Goal: Task Accomplishment & Management: Use online tool/utility

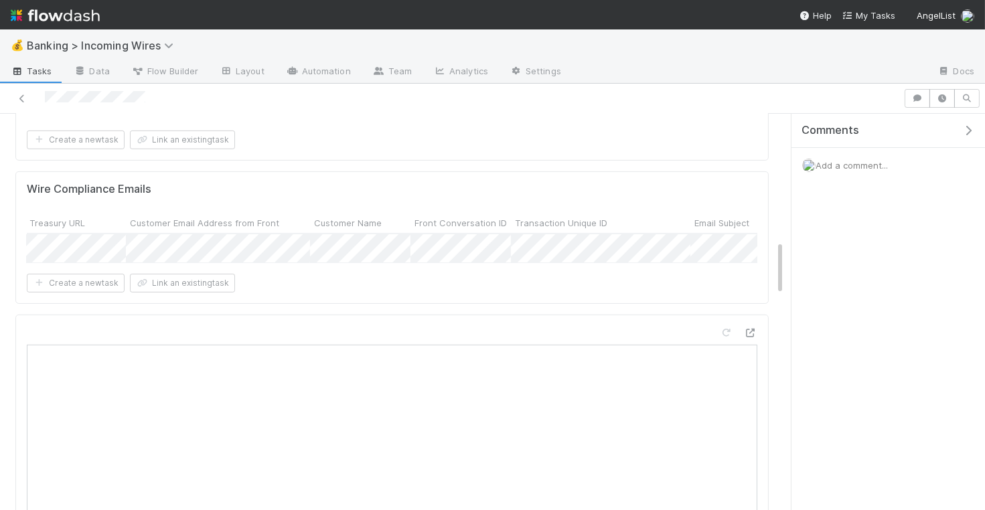
scroll to position [0, 429]
click at [373, 245] on div at bounding box center [492, 255] width 985 height 510
click at [362, 289] on div at bounding box center [492, 255] width 985 height 510
click at [267, 242] on span "Incoming Wire - Email Outreach Sent" at bounding box center [247, 247] width 169 height 11
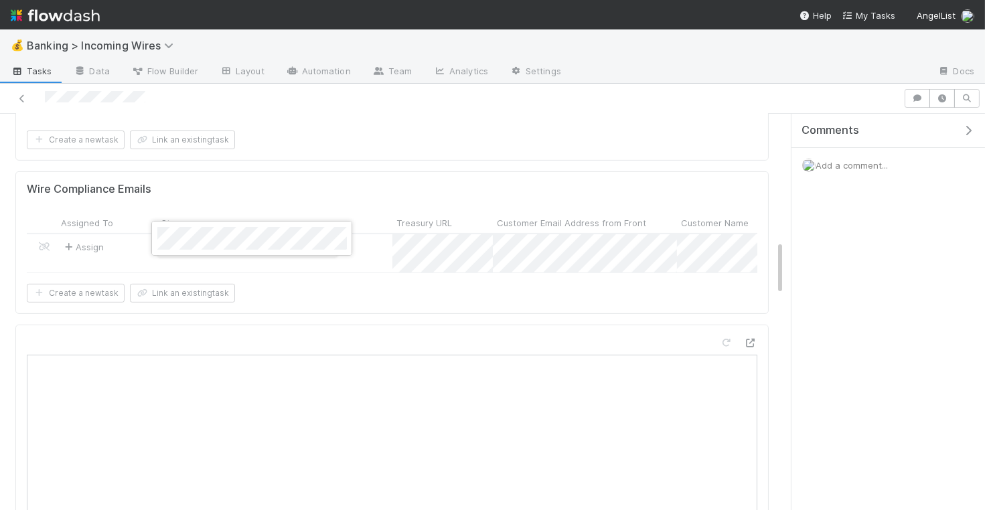
click at [279, 167] on div at bounding box center [492, 255] width 985 height 510
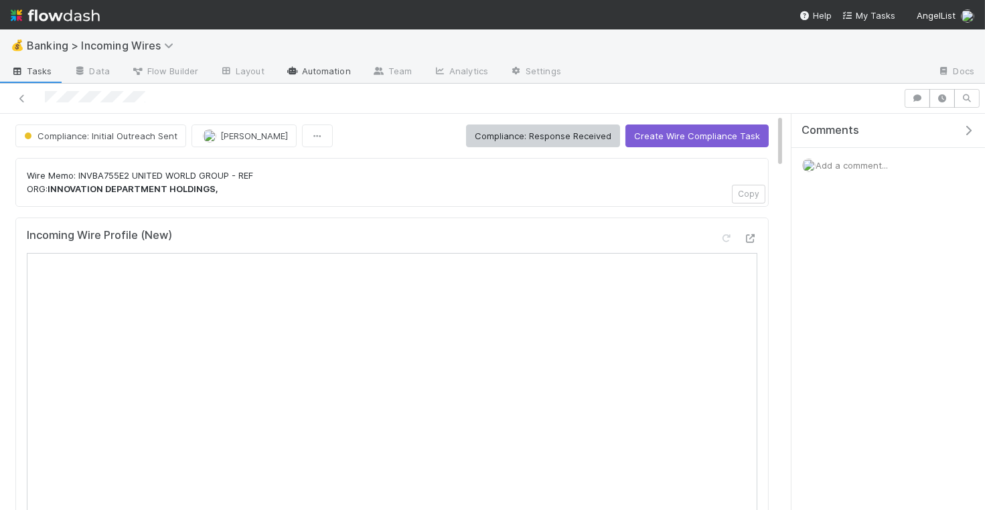
click at [307, 68] on link "Automation" at bounding box center [318, 72] width 86 height 21
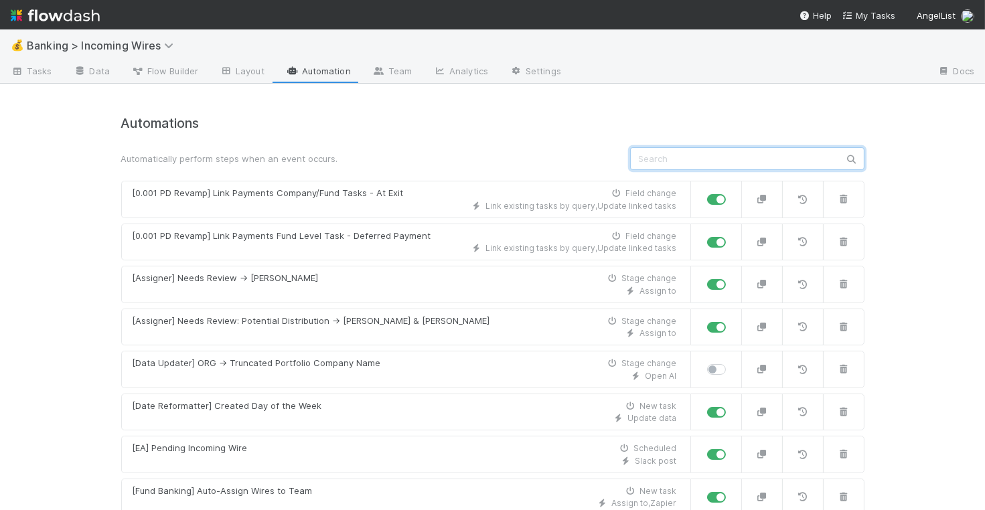
click at [700, 161] on input "text" at bounding box center [747, 158] width 234 height 23
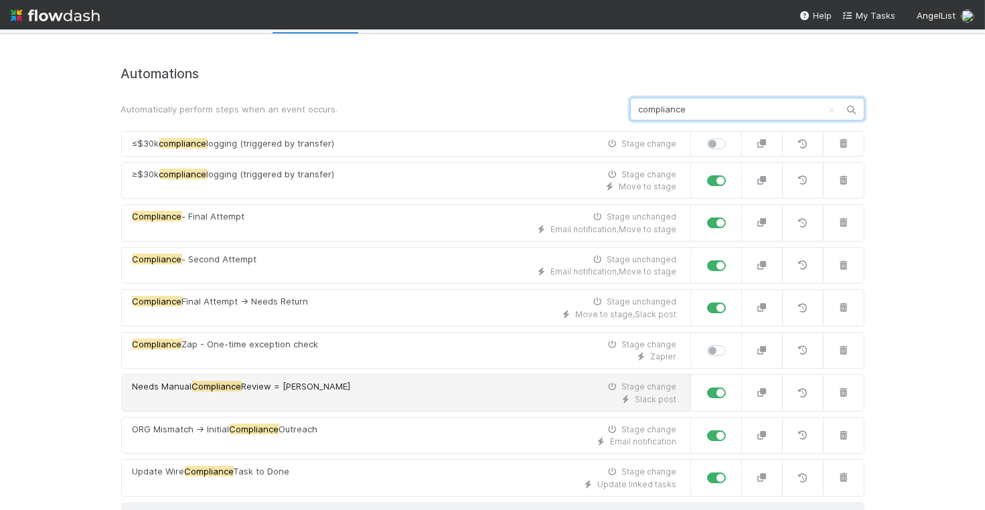
scroll to position [60, 0]
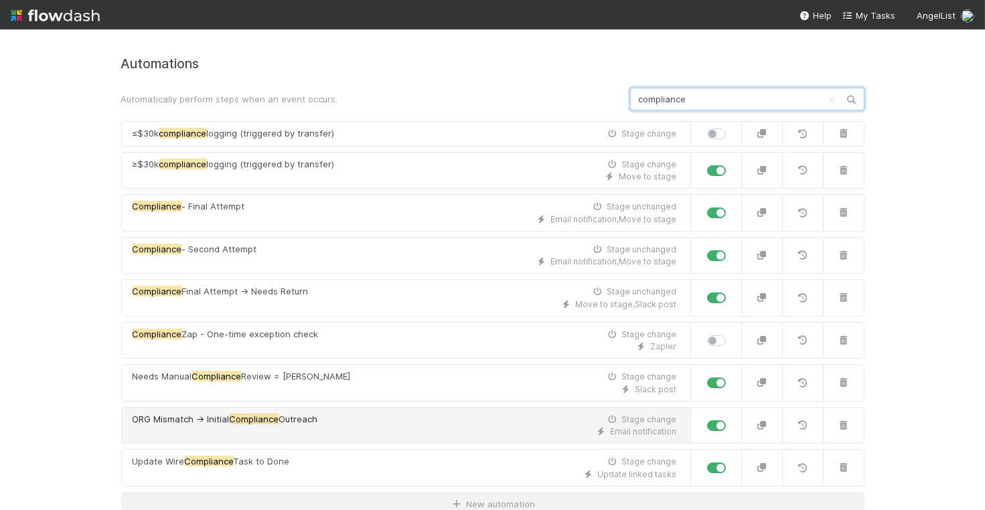
type input "compliance"
click at [512, 417] on div "ORG Mismatch -> Initial Compliance Outreach Stage change" at bounding box center [405, 419] width 545 height 13
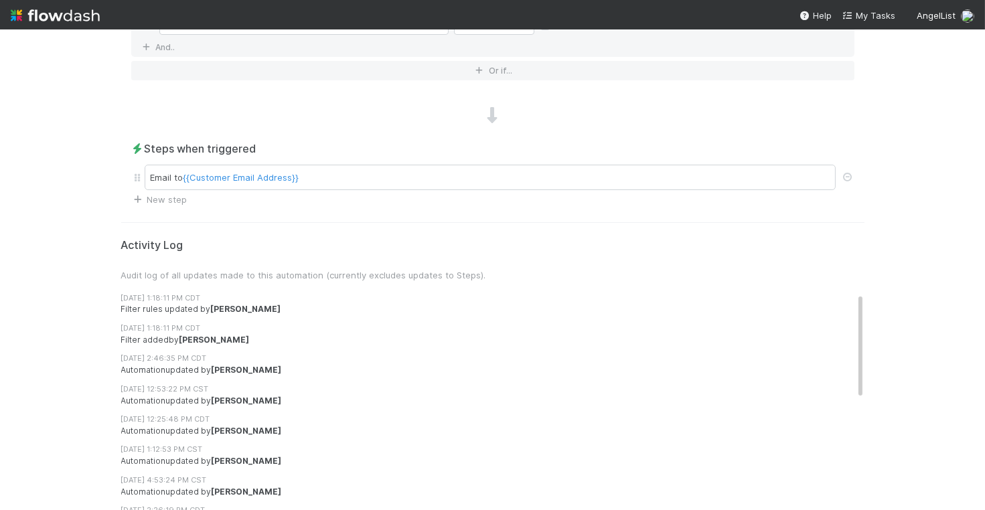
scroll to position [633, 0]
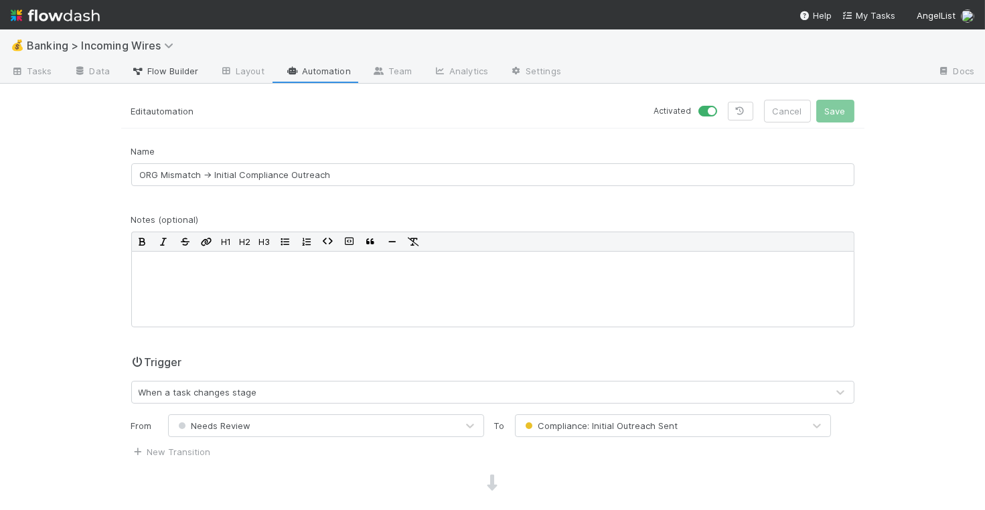
click at [171, 69] on span "Flow Builder" at bounding box center [164, 70] width 67 height 13
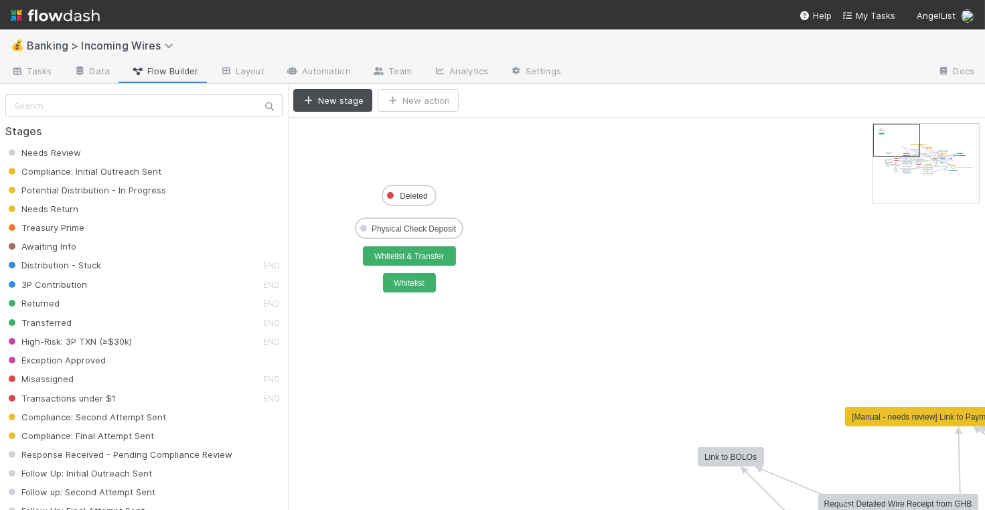
click at [74, 174] on span "Compliance: Initial Outreach Sent" at bounding box center [83, 171] width 156 height 11
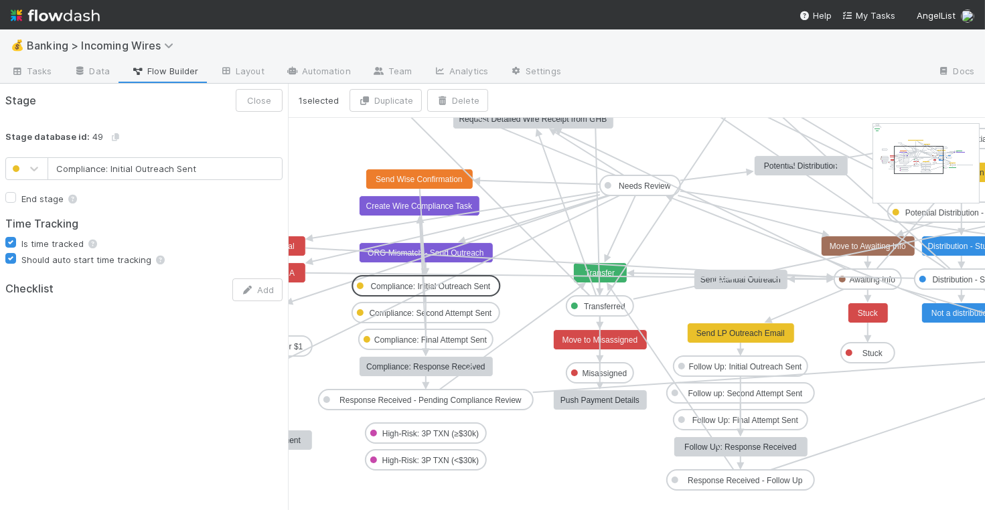
drag, startPoint x: 902, startPoint y: 157, endPoint x: 918, endPoint y: 159, distance: 15.6
click at [470, 287] on text "Compliance: Initial Outreach Sent" at bounding box center [430, 286] width 120 height 9
click at [385, 285] on text "Compliance: Initial Outreach Sent" at bounding box center [430, 286] width 120 height 9
click at [234, 131] on div "Stage database id: 49" at bounding box center [144, 131] width 288 height 29
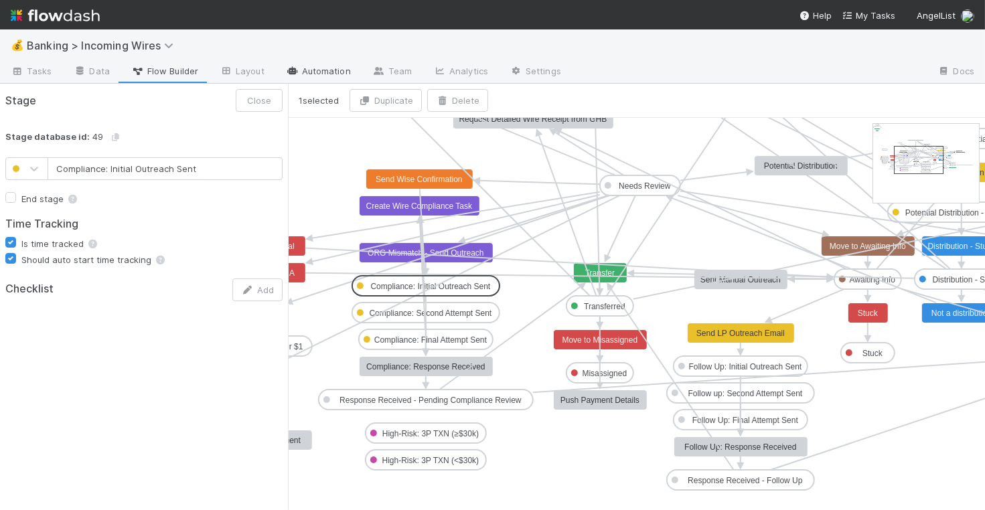
click at [316, 70] on link "Automation" at bounding box center [318, 72] width 86 height 21
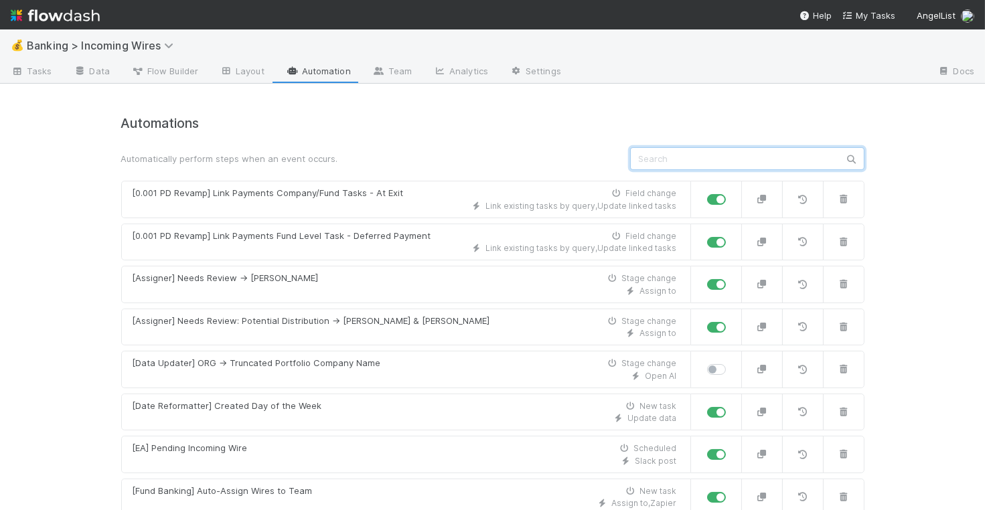
click at [672, 155] on input "text" at bounding box center [747, 158] width 234 height 23
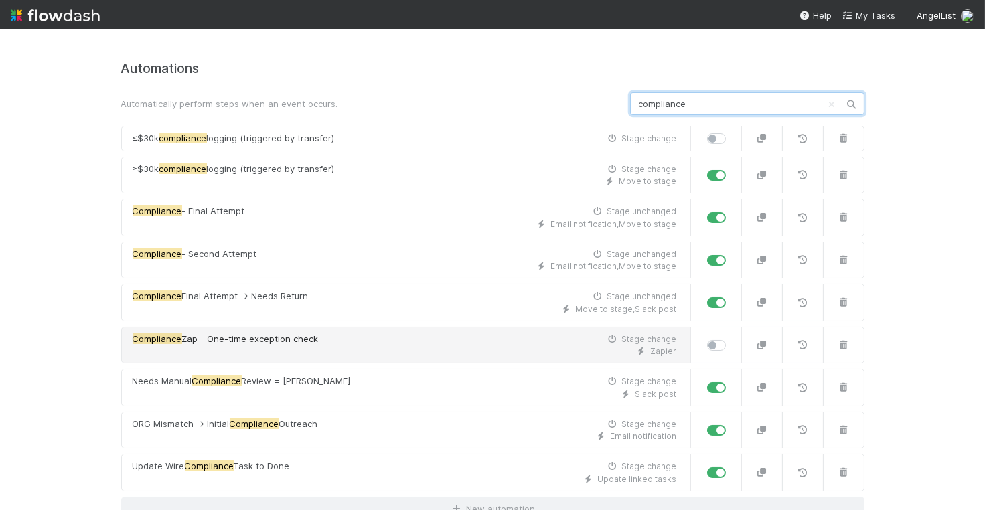
scroll to position [60, 0]
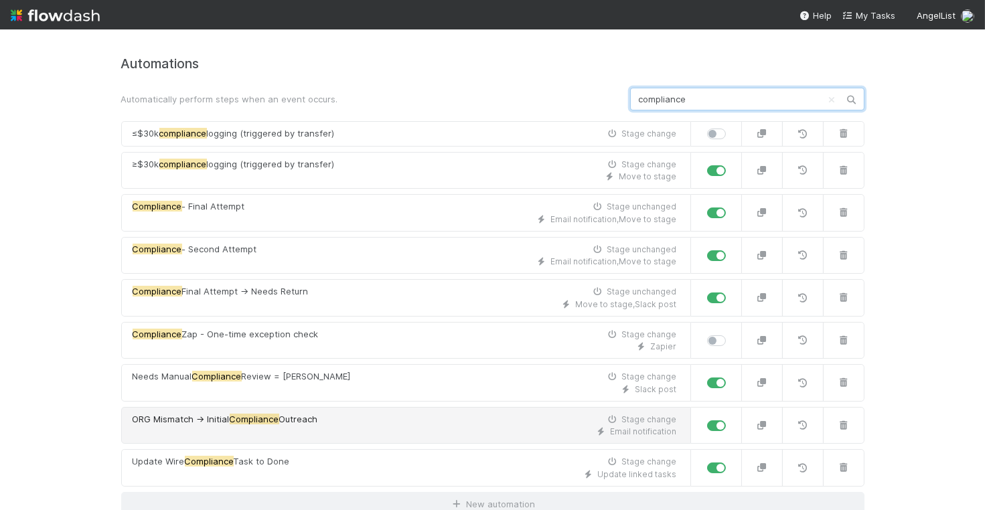
type input "compliance"
click at [536, 426] on div "Email notification" at bounding box center [405, 432] width 545 height 12
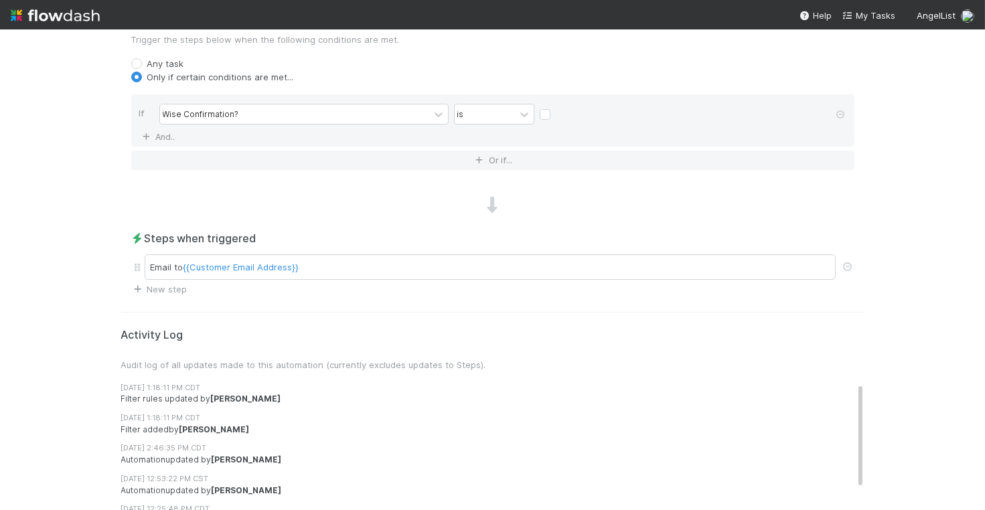
scroll to position [507, 0]
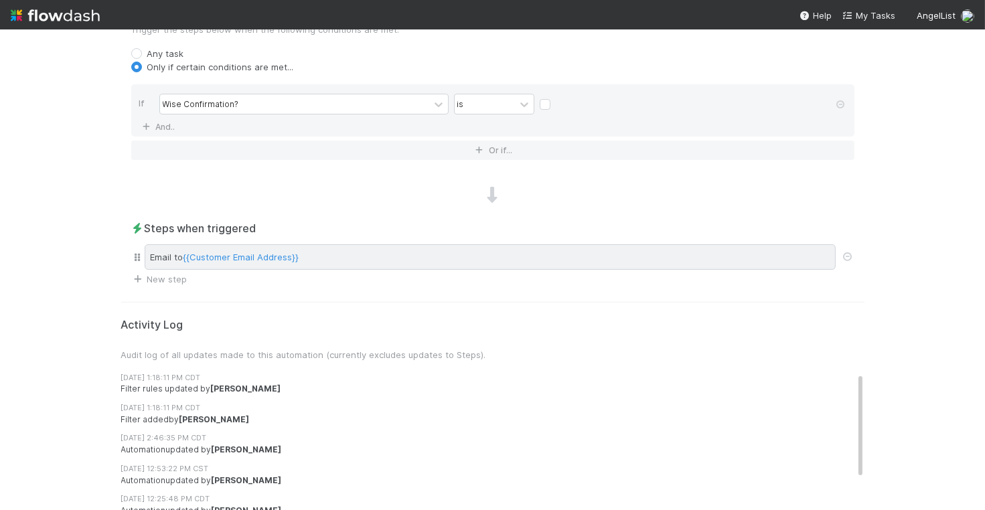
click at [503, 260] on div "Email to {{Customer Email Address}}" at bounding box center [490, 257] width 691 height 25
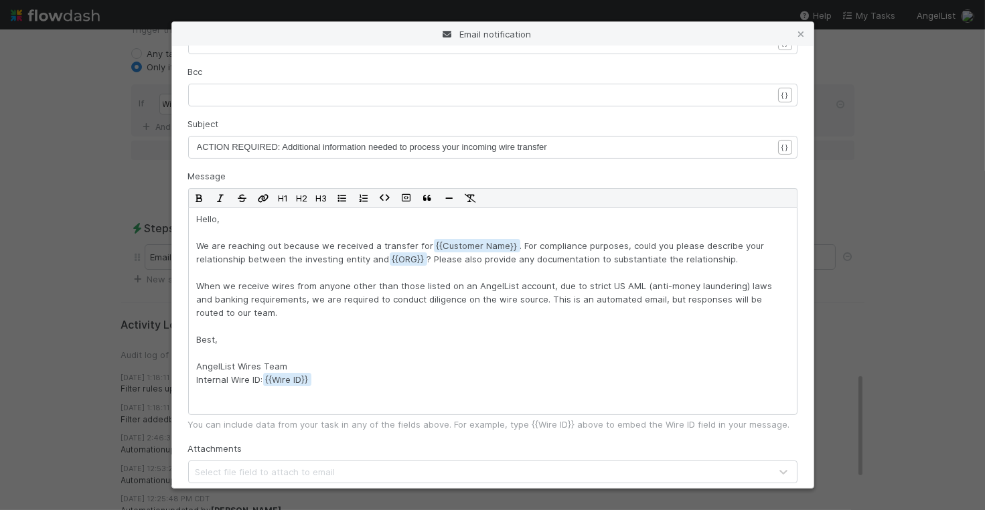
scroll to position [272, 0]
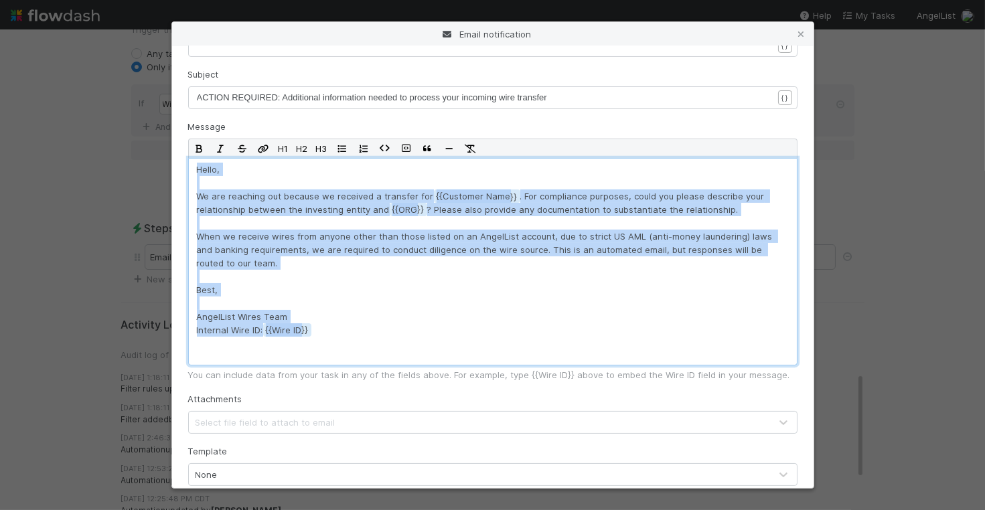
drag, startPoint x: 194, startPoint y: 170, endPoint x: 441, endPoint y: 343, distance: 301.6
click at [441, 343] on div "Hello, We are reaching out because we received a transfer for {{Customer Name .…" at bounding box center [493, 262] width 610 height 208
click at [418, 337] on p "Hello, We are reaching out because we received a transfer for {{Customer Name .…" at bounding box center [493, 262] width 592 height 198
click at [379, 323] on p "Hello, We are reaching out because we received a transfer for {{Customer Name .…" at bounding box center [493, 262] width 592 height 198
drag, startPoint x: 360, startPoint y: 327, endPoint x: 186, endPoint y: 164, distance: 238.4
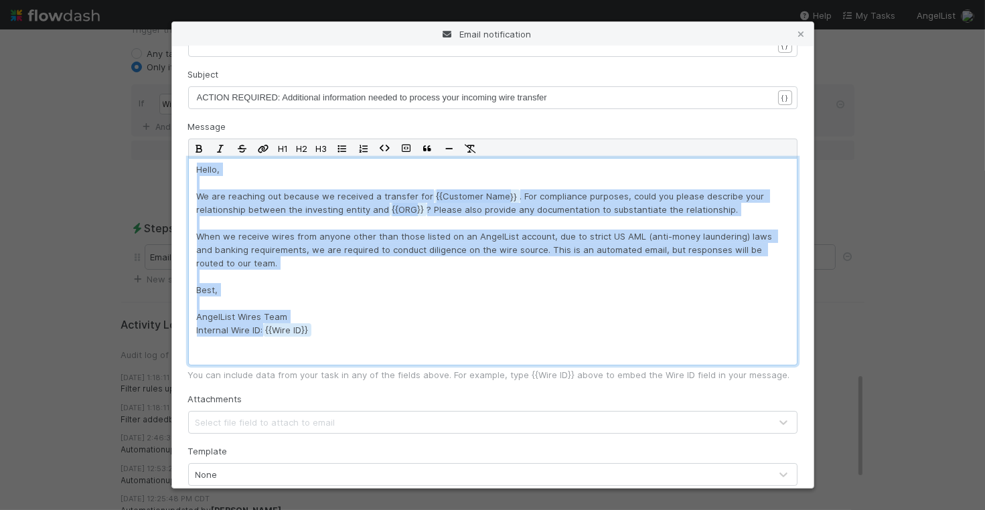
click at [186, 164] on div "From Name xxxxxxxxxx AngelList Wires Team { } From Address xxxxxxxxxx invest@be…" at bounding box center [493, 267] width 642 height 442
copy p "Hello, We are reaching out because we received a transfer for {{Customer Name .…"
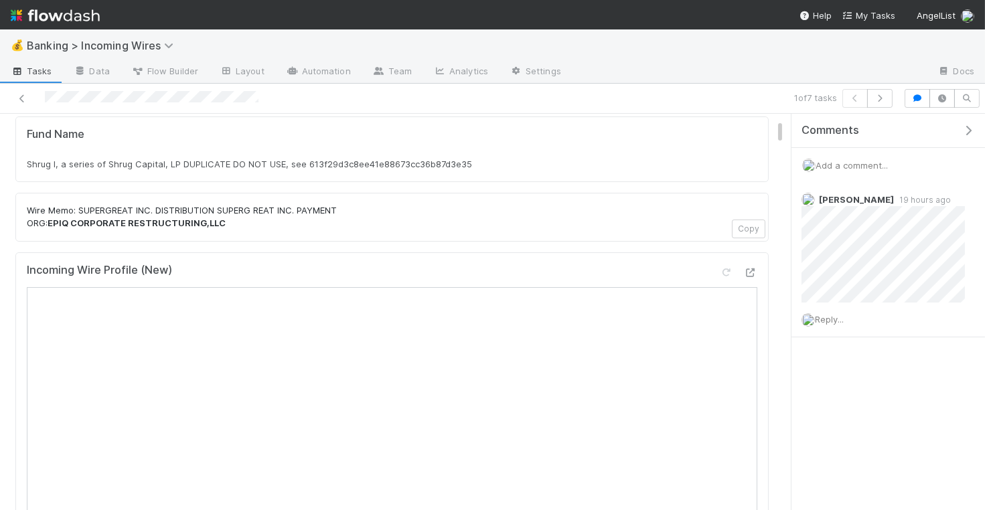
scroll to position [96, 0]
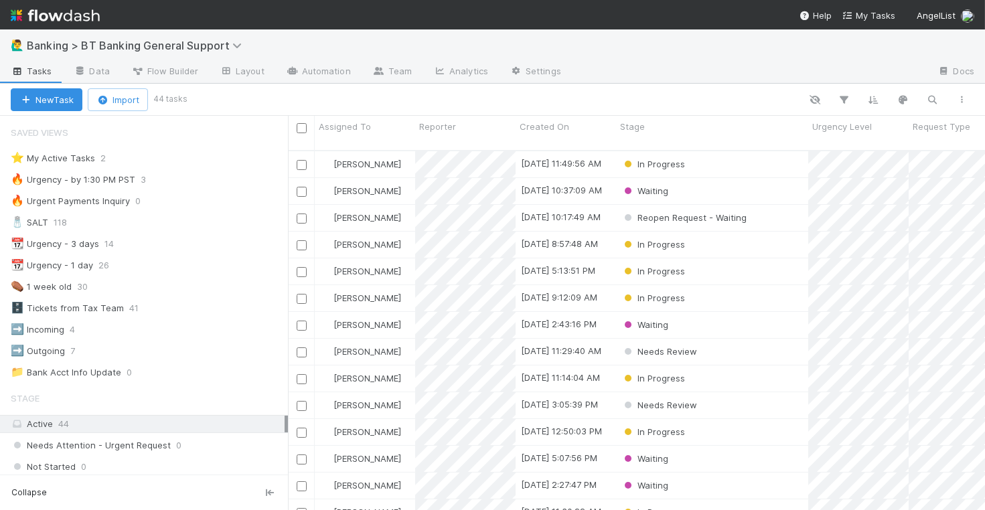
scroll to position [371, 697]
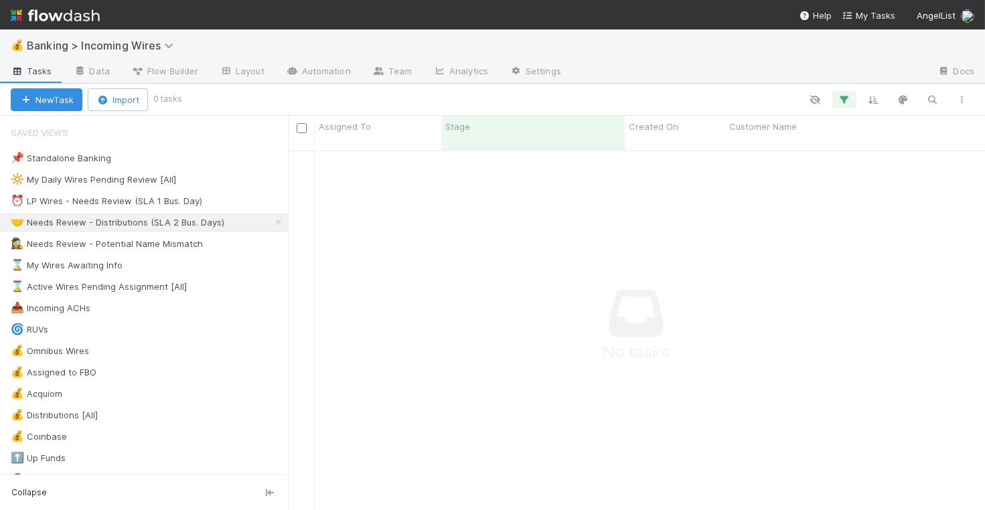
scroll to position [371, 697]
click at [134, 194] on div "⏰ LP Wires - Needs Review (SLA 1 Bus. Day)" at bounding box center [107, 201] width 192 height 17
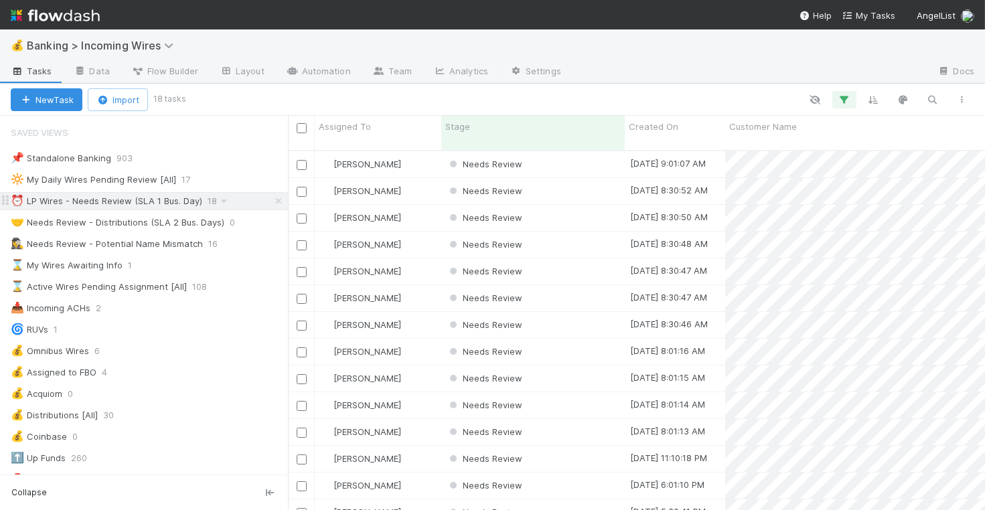
scroll to position [371, 697]
click at [581, 157] on div "Needs Review" at bounding box center [533, 164] width 184 height 26
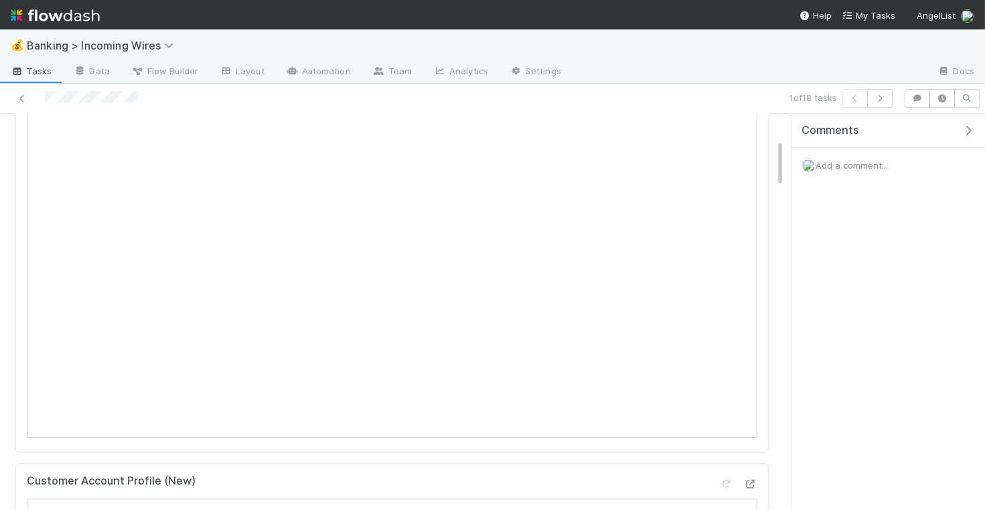
scroll to position [229, 0]
click at [880, 98] on icon "button" at bounding box center [880, 98] width 13 height 8
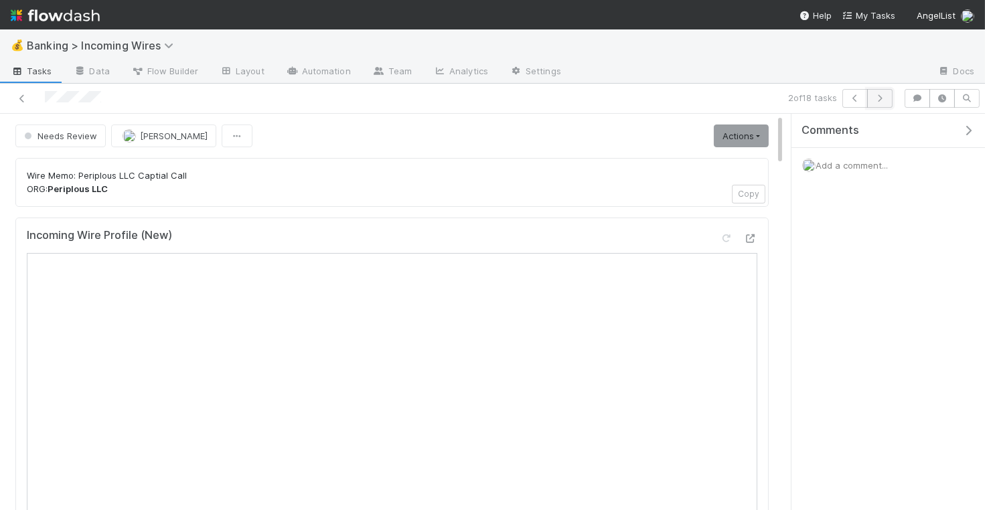
click at [882, 105] on button "button" at bounding box center [879, 98] width 25 height 19
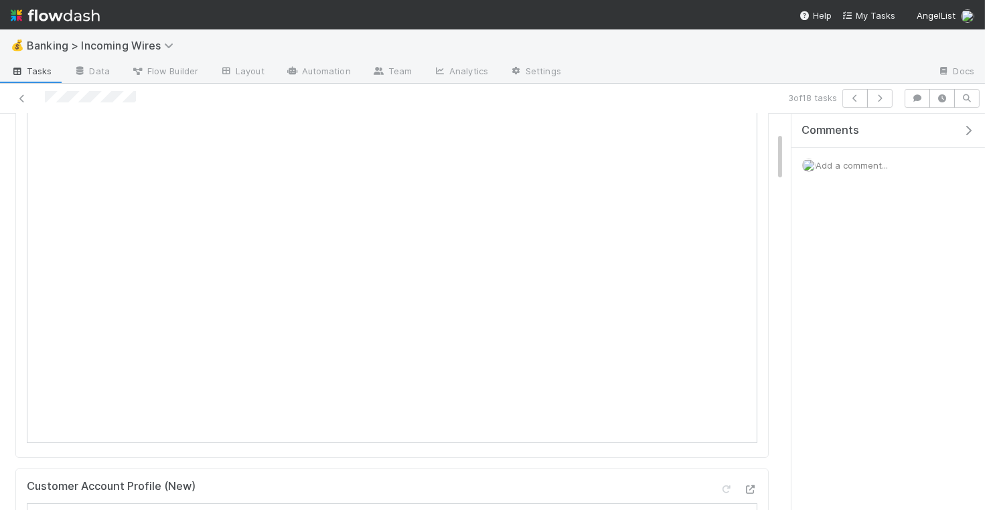
scroll to position [155, 0]
click at [882, 98] on icon "button" at bounding box center [880, 98] width 13 height 8
click at [887, 100] on icon "button" at bounding box center [880, 98] width 13 height 8
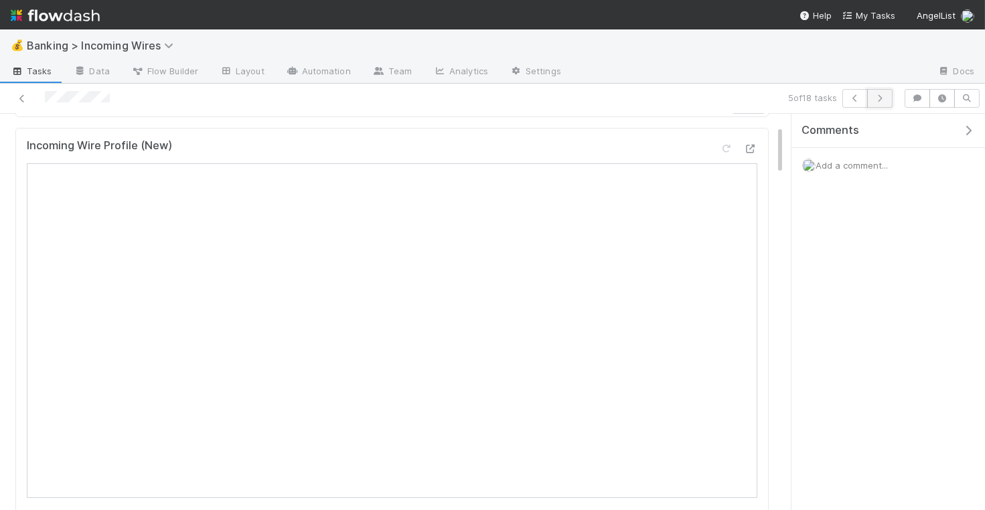
click at [884, 100] on icon "button" at bounding box center [880, 98] width 13 height 8
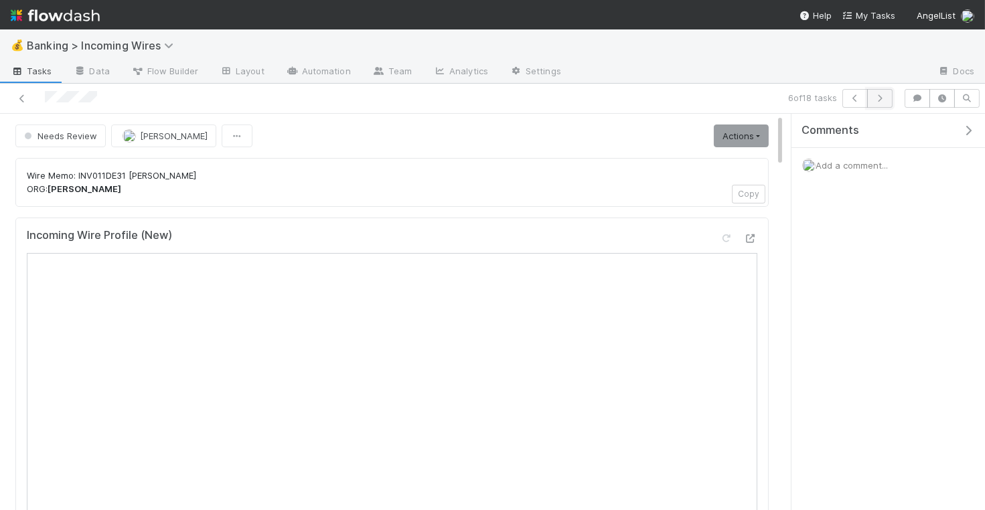
click at [885, 105] on button "button" at bounding box center [879, 98] width 25 height 19
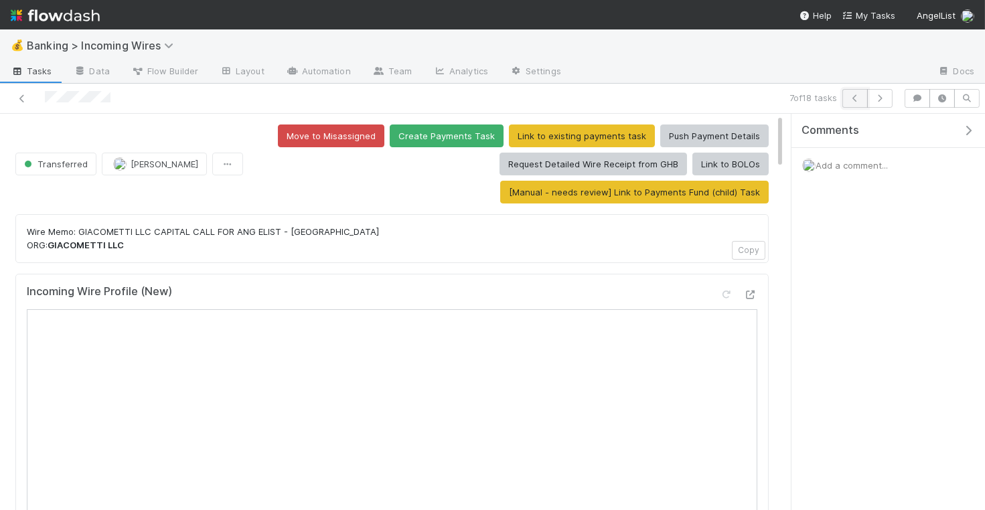
click at [861, 102] on icon "button" at bounding box center [855, 98] width 13 height 8
click at [886, 101] on icon "button" at bounding box center [880, 98] width 13 height 8
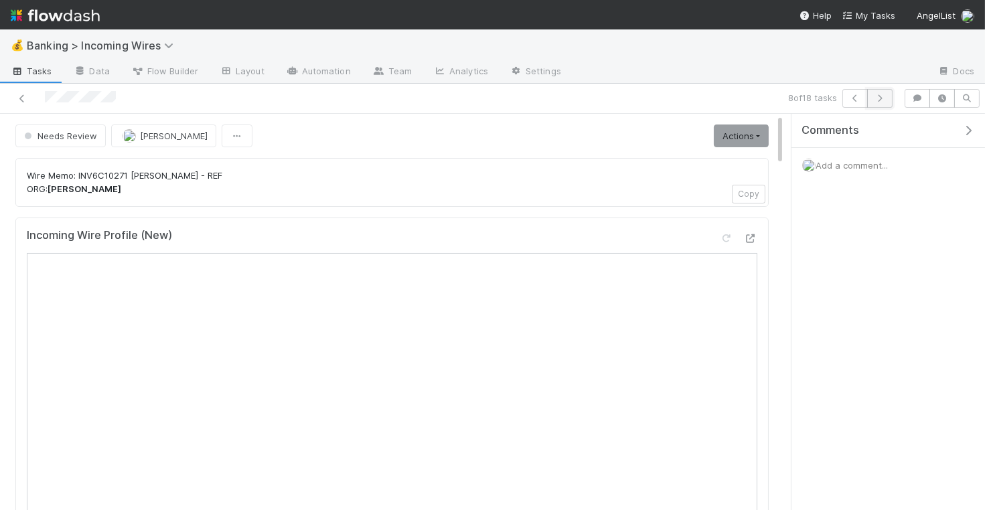
click at [882, 100] on icon "button" at bounding box center [880, 98] width 13 height 8
click at [890, 98] on button "button" at bounding box center [879, 98] width 25 height 19
click at [884, 94] on icon "button" at bounding box center [880, 98] width 13 height 8
click at [887, 99] on icon "button" at bounding box center [880, 98] width 13 height 8
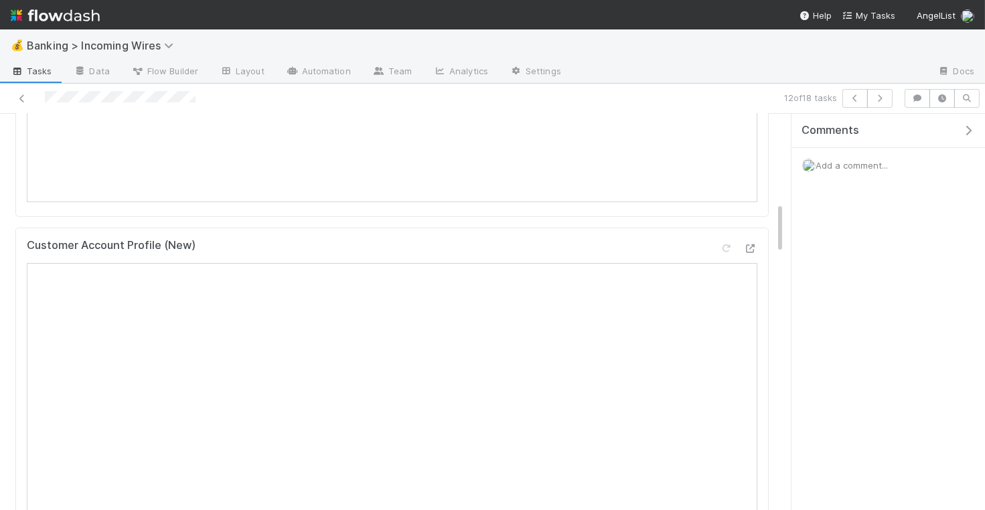
scroll to position [797, 0]
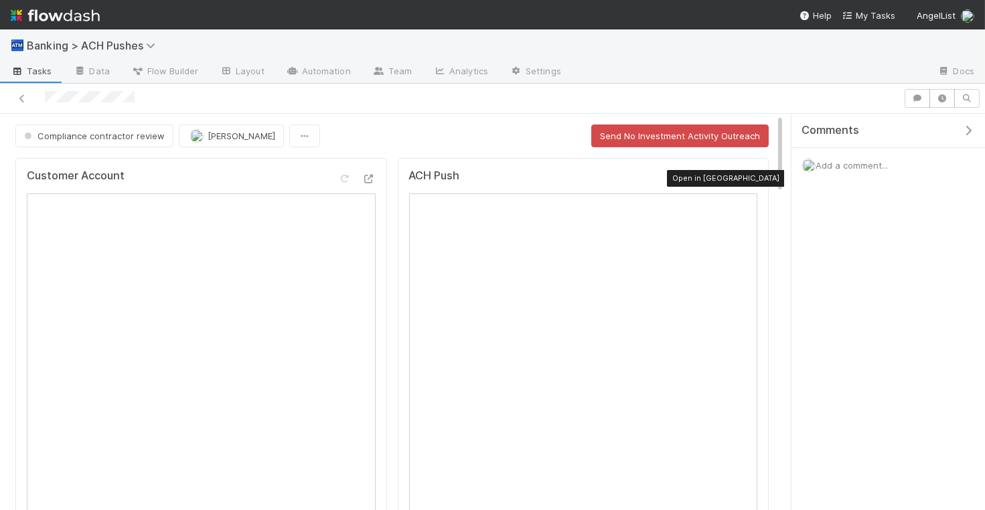
click at [750, 175] on icon at bounding box center [750, 179] width 13 height 9
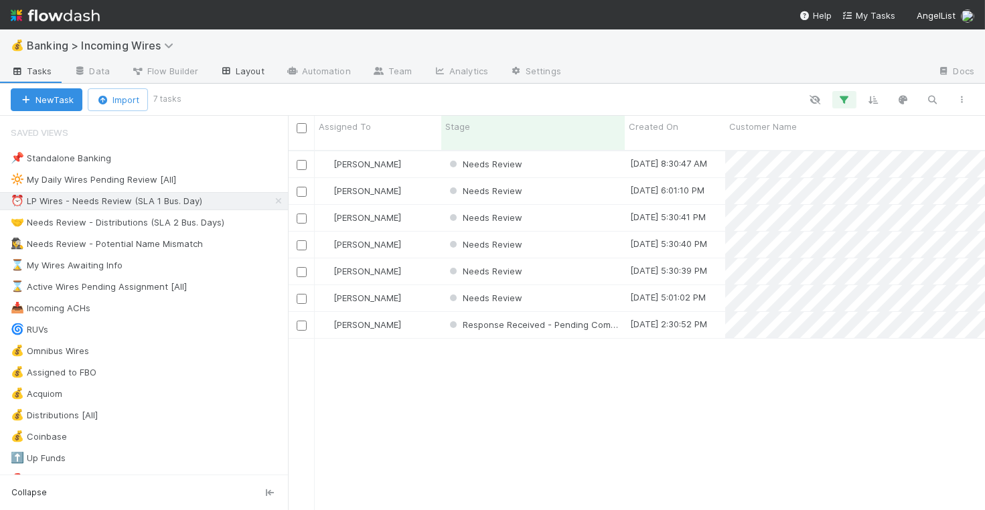
scroll to position [371, 697]
click at [425, 151] on div "[PERSON_NAME]" at bounding box center [378, 164] width 127 height 26
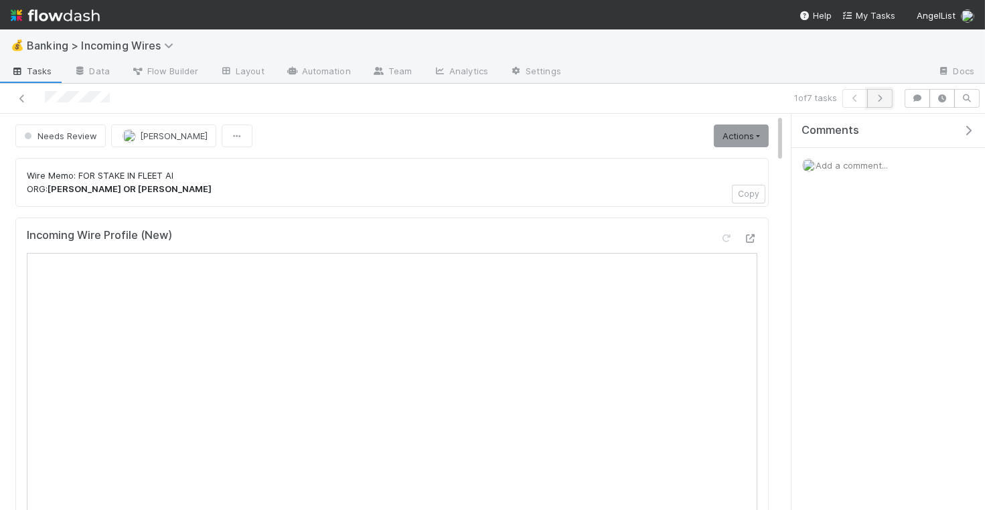
click at [886, 100] on icon "button" at bounding box center [880, 98] width 13 height 8
click at [742, 143] on link "Actions" at bounding box center [741, 136] width 55 height 23
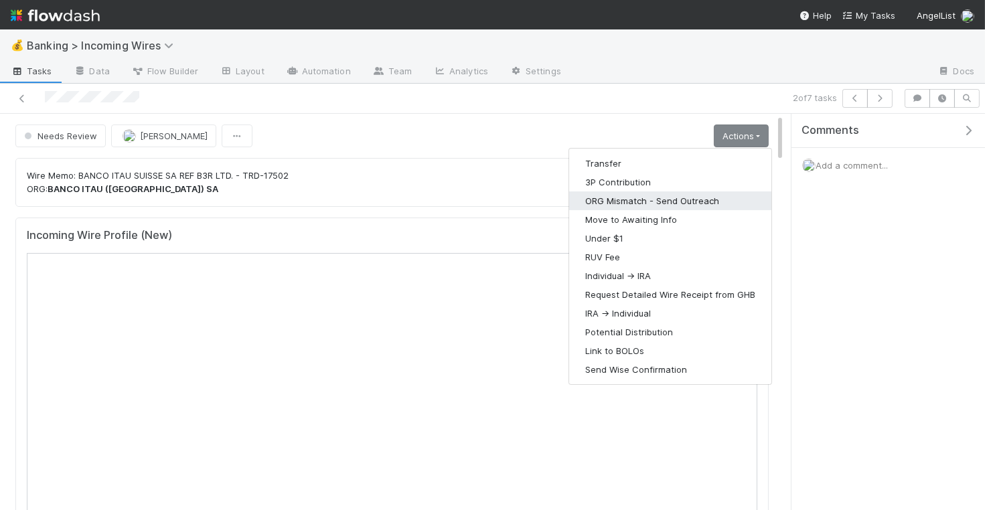
click at [654, 202] on button "ORG Mismatch - Send Outreach" at bounding box center [670, 201] width 202 height 19
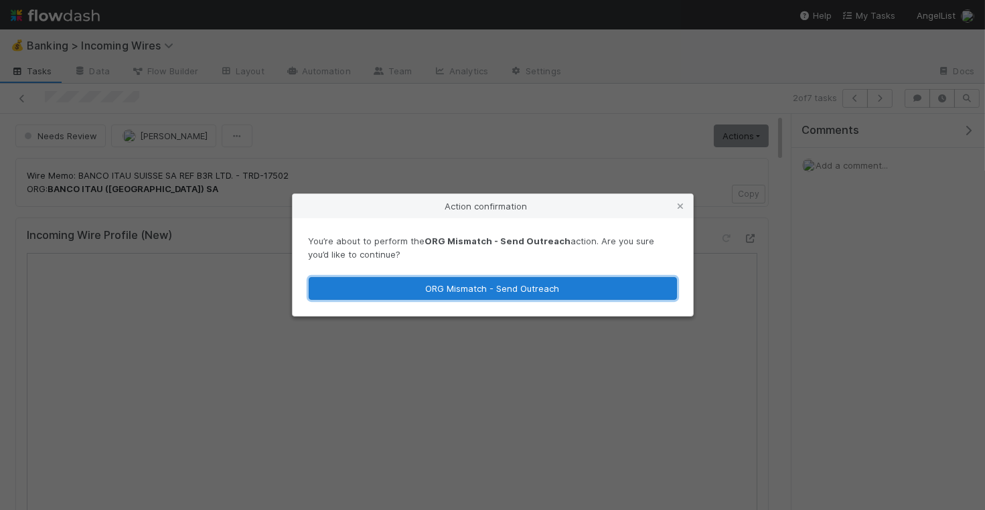
click at [612, 290] on button "ORG Mismatch - Send Outreach" at bounding box center [493, 288] width 368 height 23
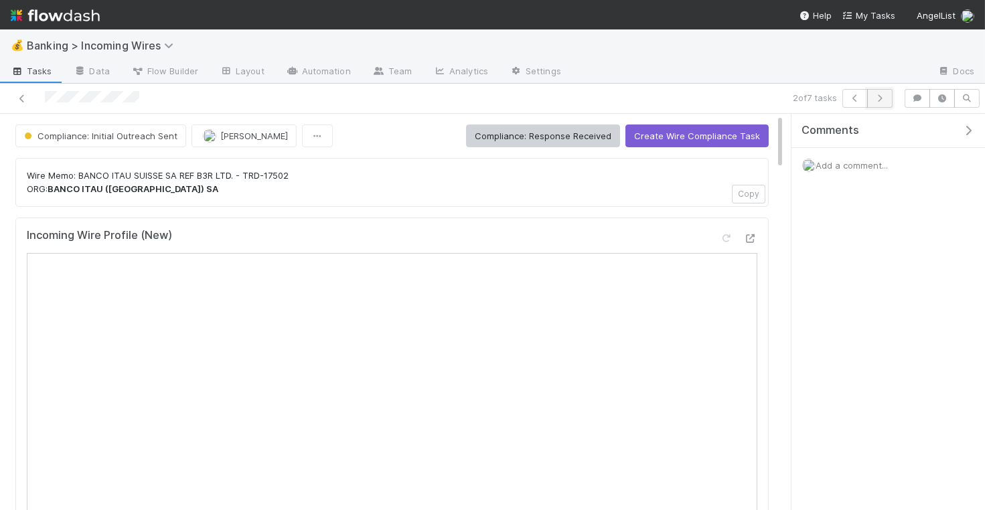
click at [880, 94] on icon "button" at bounding box center [880, 98] width 13 height 8
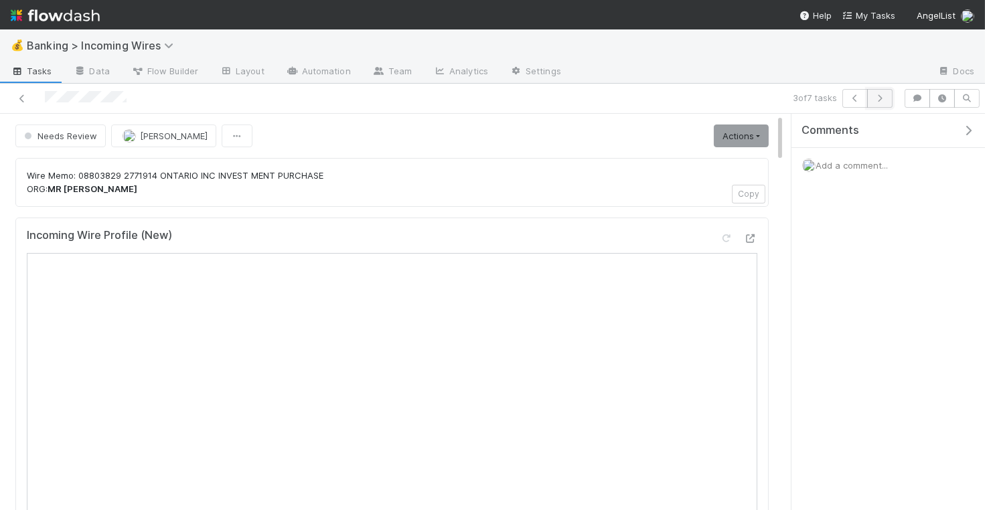
click at [880, 102] on icon "button" at bounding box center [880, 98] width 13 height 8
click at [884, 98] on icon "button" at bounding box center [880, 98] width 13 height 8
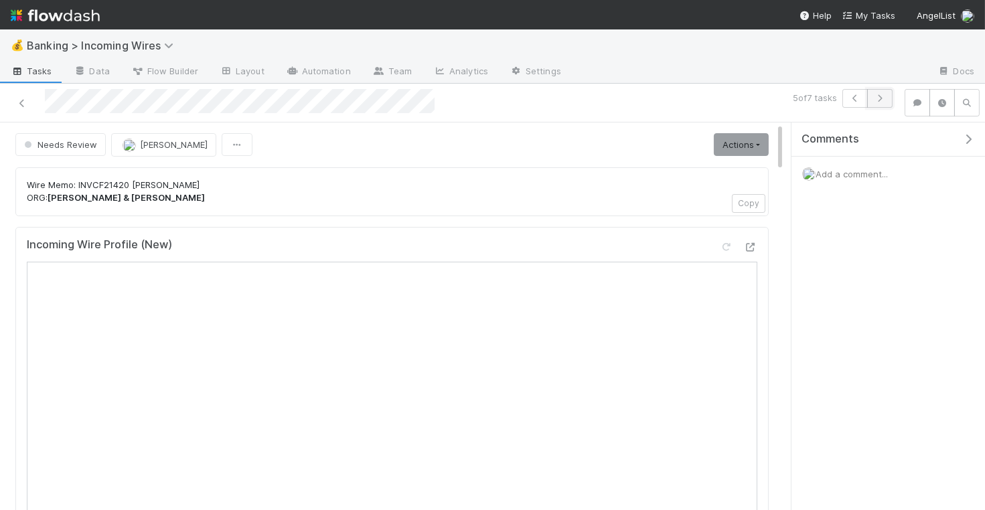
click at [880, 96] on icon "button" at bounding box center [880, 98] width 13 height 8
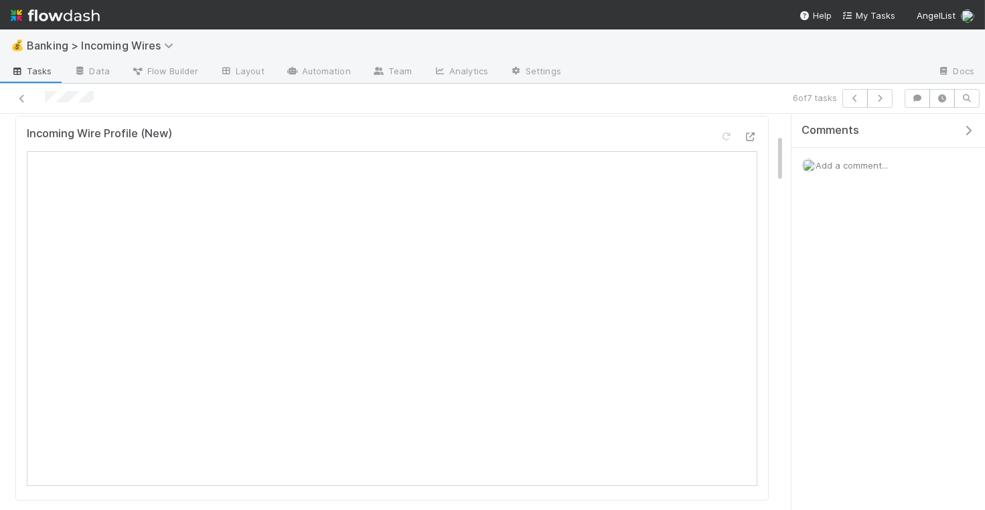
scroll to position [211, 0]
click at [882, 98] on icon "button" at bounding box center [880, 98] width 13 height 8
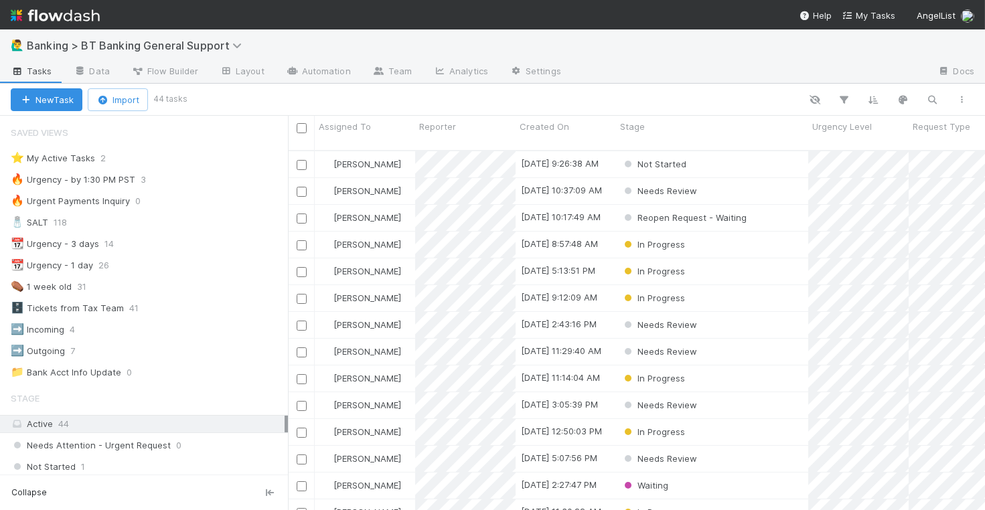
scroll to position [371, 697]
click at [166, 160] on div "⭐ My Active Tasks 2" at bounding box center [149, 158] width 277 height 17
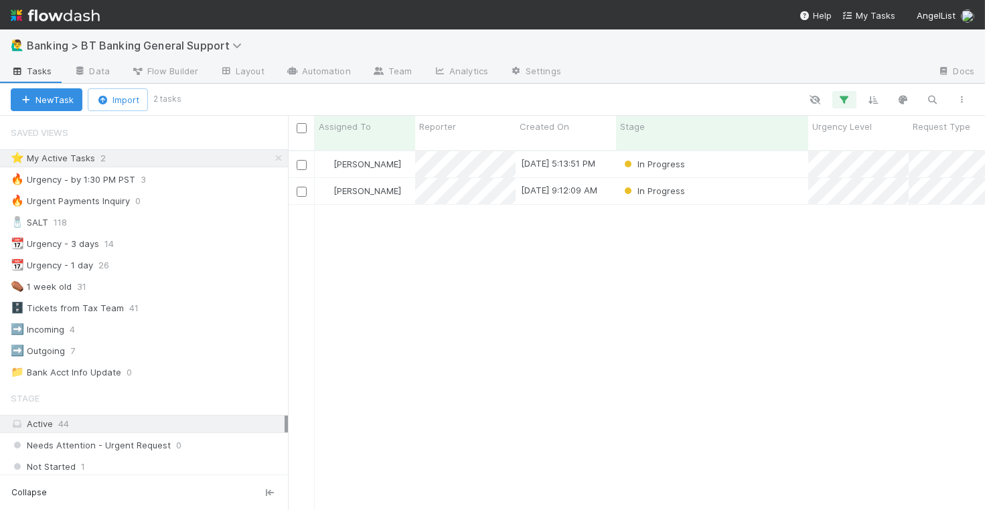
scroll to position [371, 697]
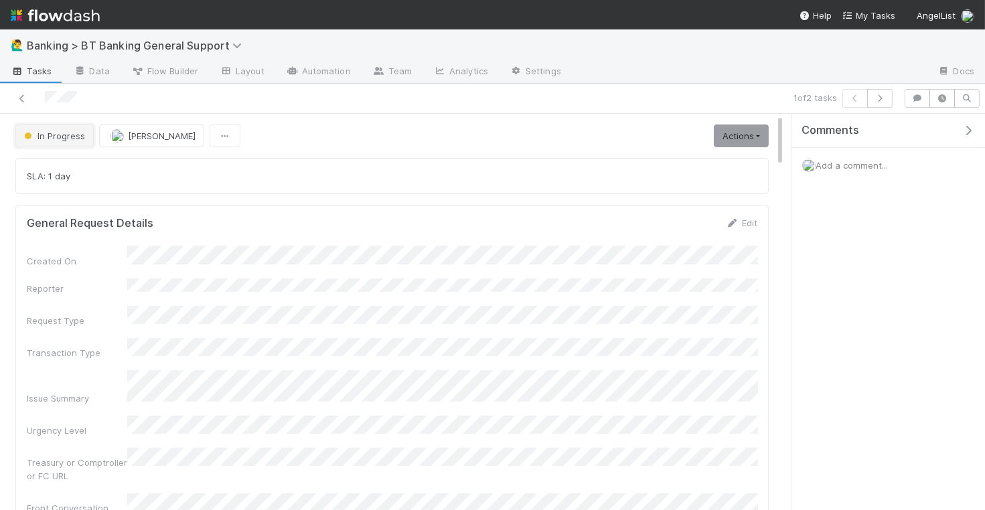
click at [66, 137] on span "In Progress" at bounding box center [53, 136] width 64 height 11
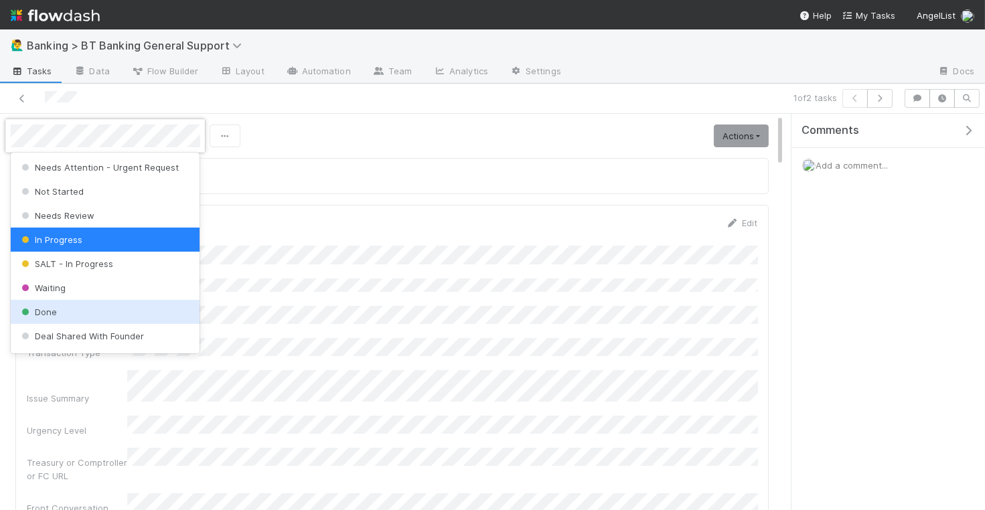
click at [64, 307] on div "Done" at bounding box center [106, 312] width 190 height 24
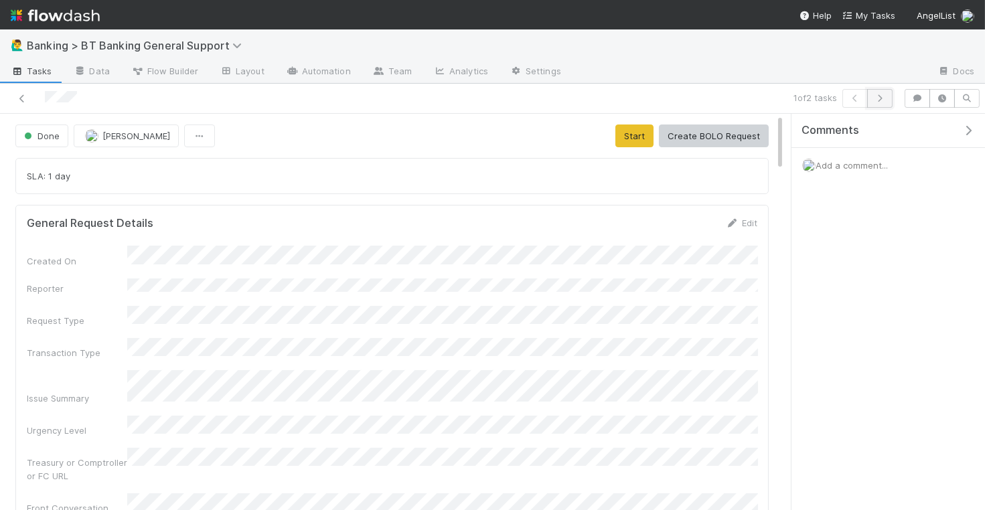
click at [882, 95] on icon "button" at bounding box center [880, 98] width 13 height 8
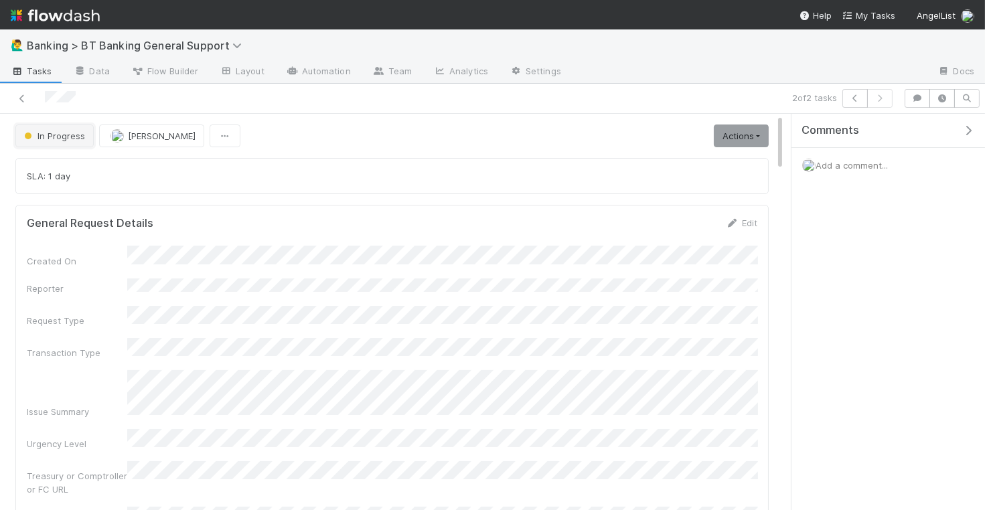
click at [72, 132] on span "In Progress" at bounding box center [53, 136] width 64 height 11
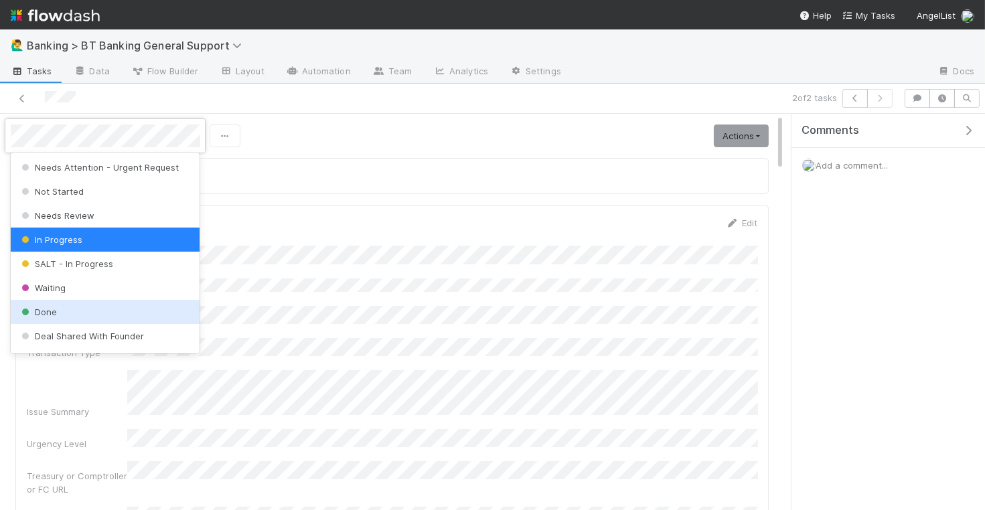
click at [92, 309] on div "Done" at bounding box center [106, 312] width 190 height 24
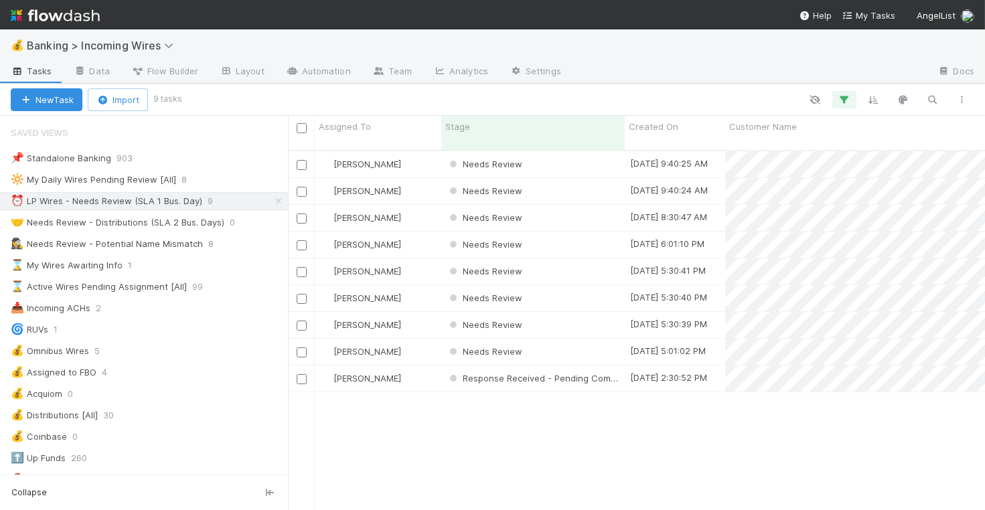
scroll to position [1, 1]
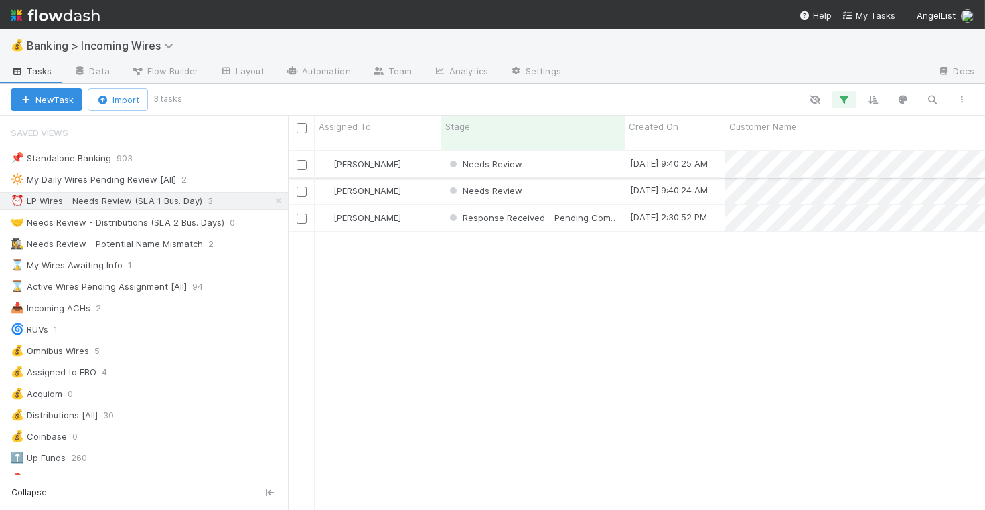
click at [571, 159] on div "Needs Review" at bounding box center [533, 164] width 184 height 26
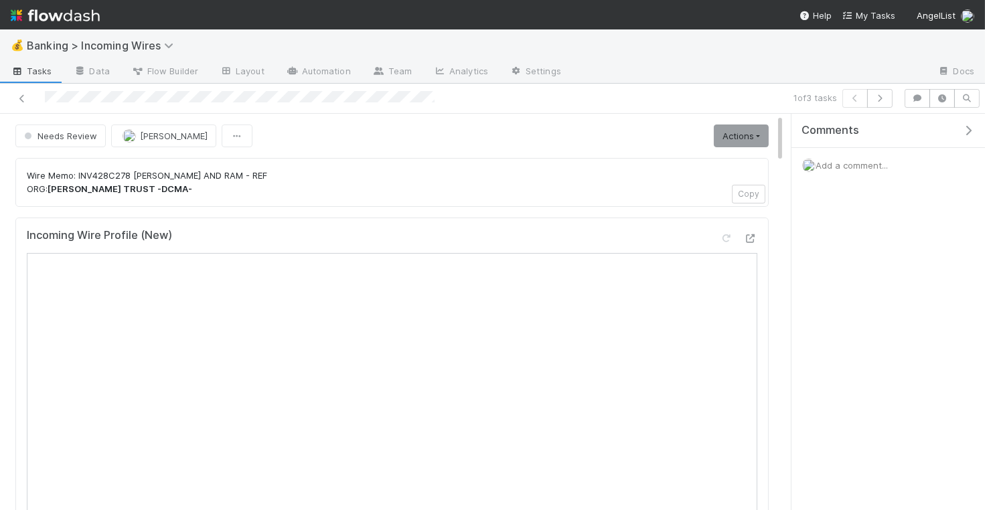
click at [884, 114] on div "Comments" at bounding box center [889, 131] width 194 height 34
click at [881, 91] on button "button" at bounding box center [879, 98] width 25 height 19
click at [885, 101] on icon "button" at bounding box center [880, 98] width 13 height 8
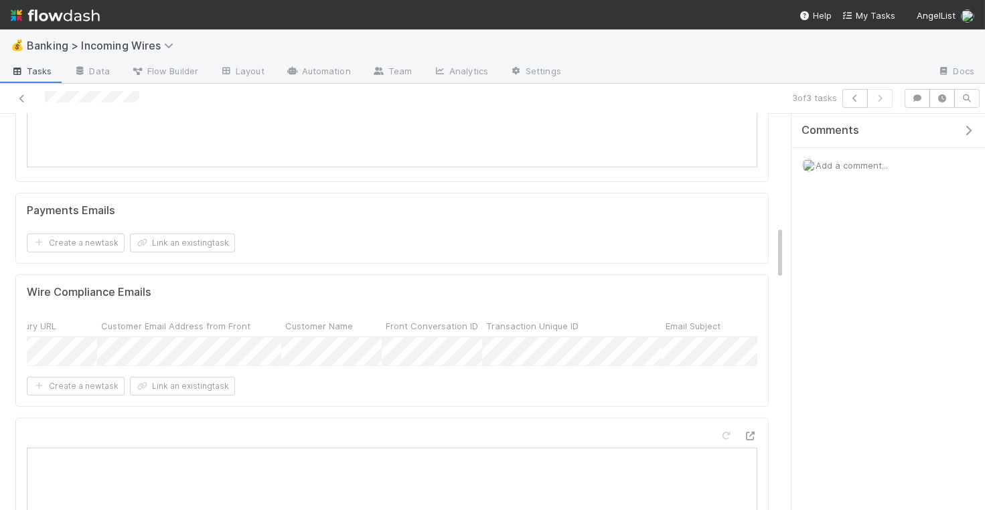
scroll to position [0, 407]
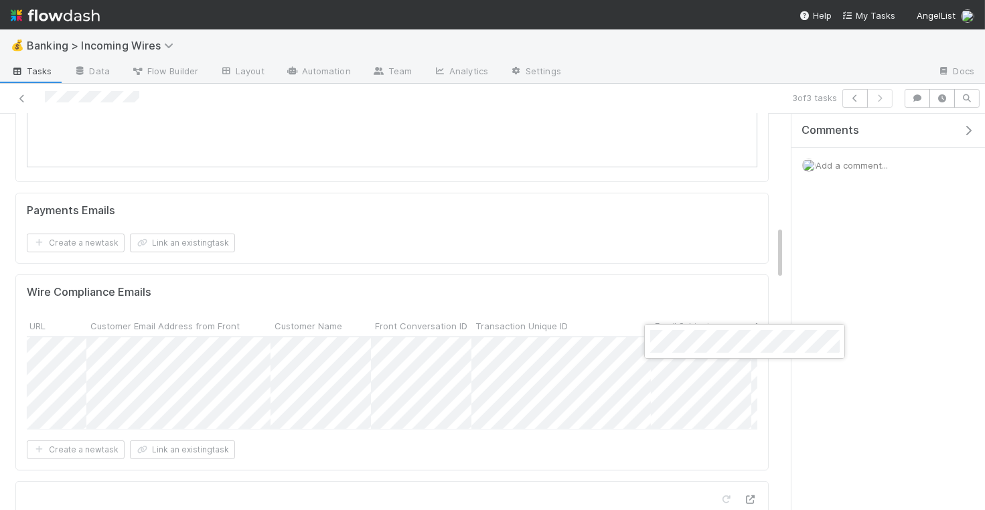
click at [575, 334] on div at bounding box center [492, 255] width 985 height 510
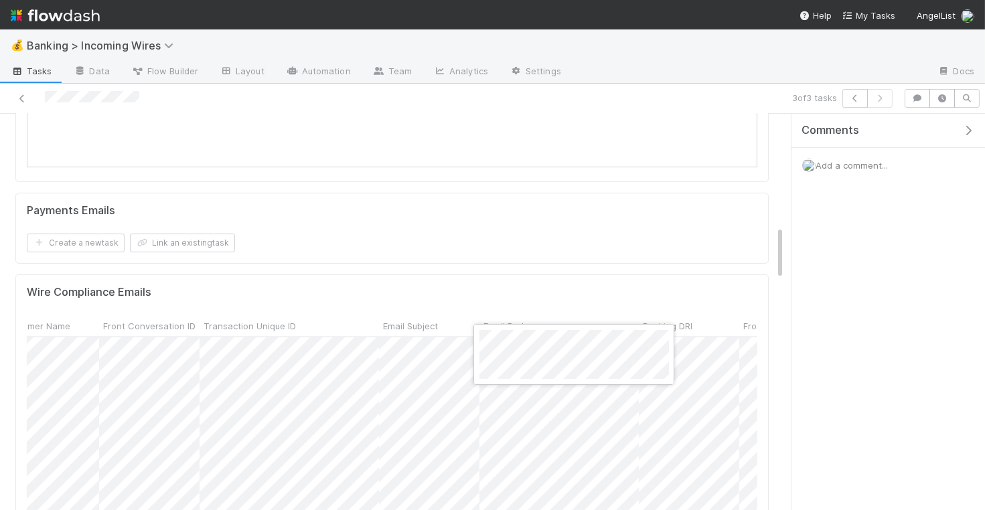
click at [572, 274] on div at bounding box center [492, 255] width 985 height 510
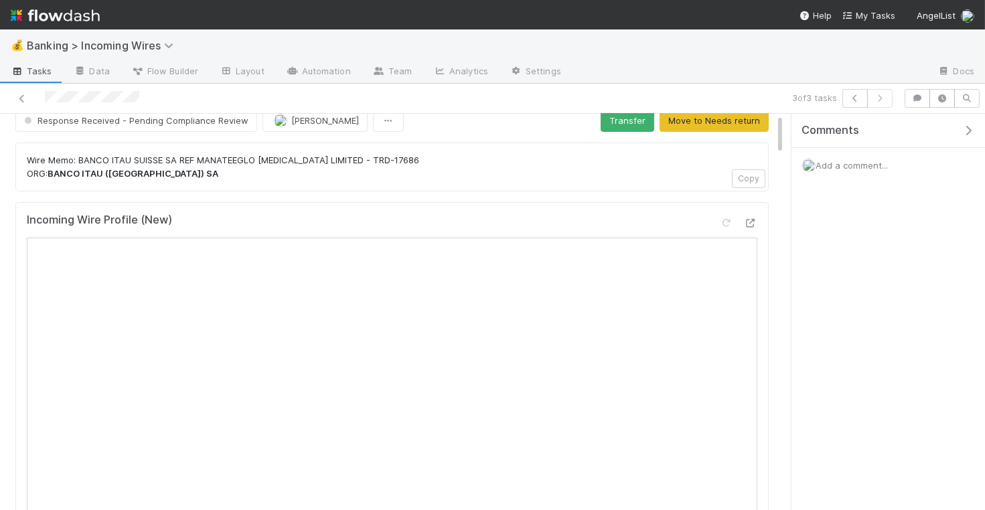
scroll to position [0, 0]
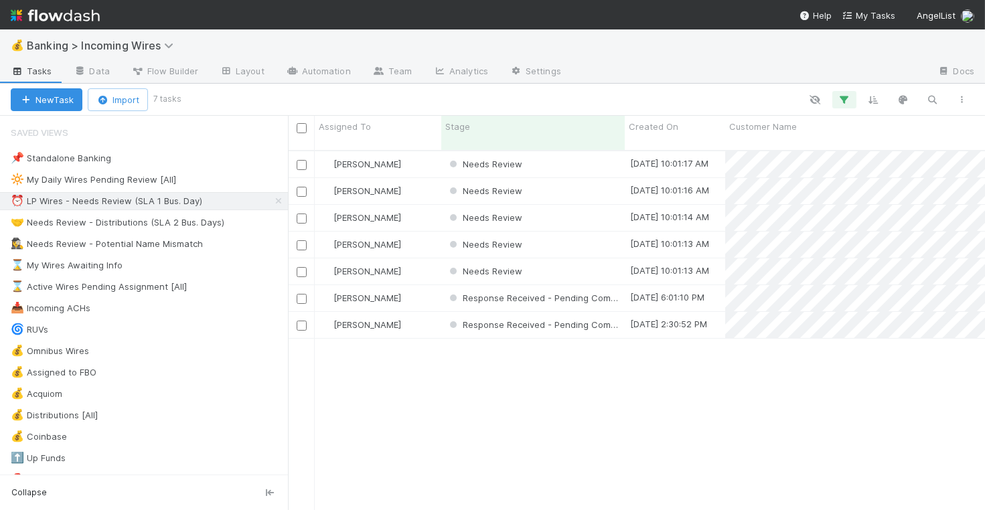
scroll to position [1, 1]
click at [559, 157] on div "Needs Review" at bounding box center [533, 164] width 184 height 26
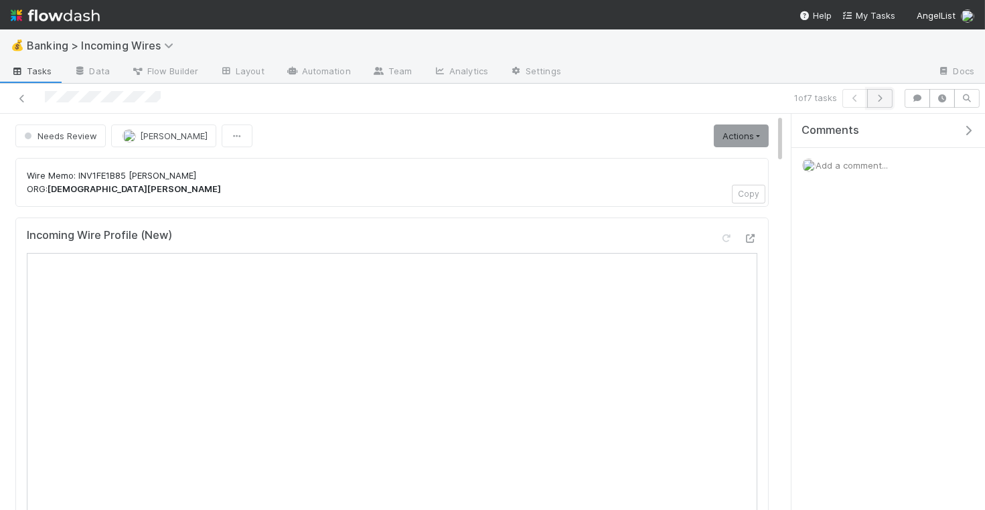
click at [886, 100] on icon "button" at bounding box center [880, 98] width 13 height 8
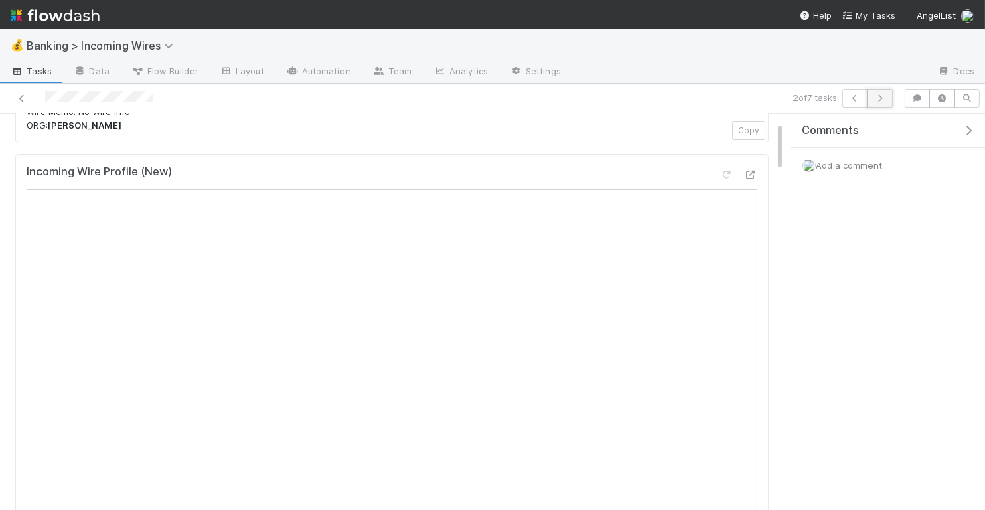
click at [878, 100] on icon "button" at bounding box center [880, 98] width 13 height 8
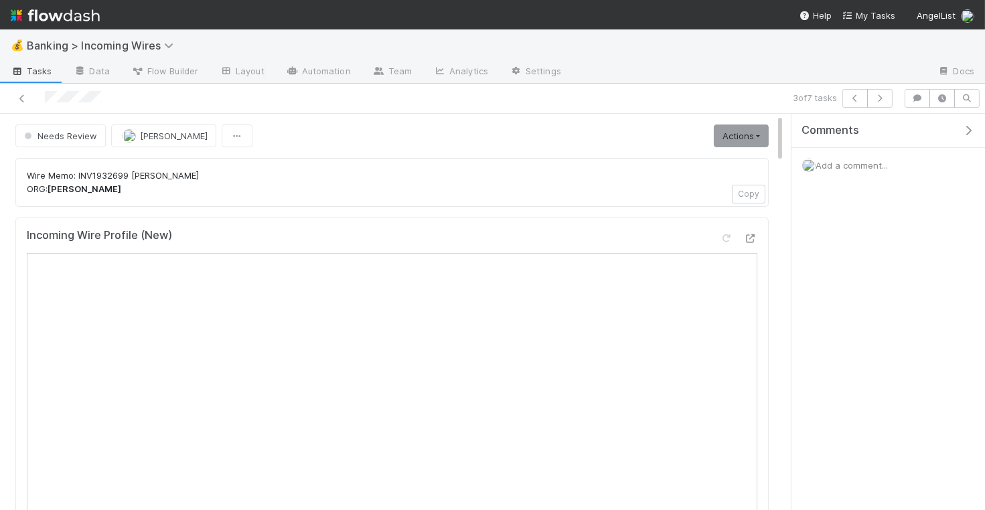
scroll to position [20, 0]
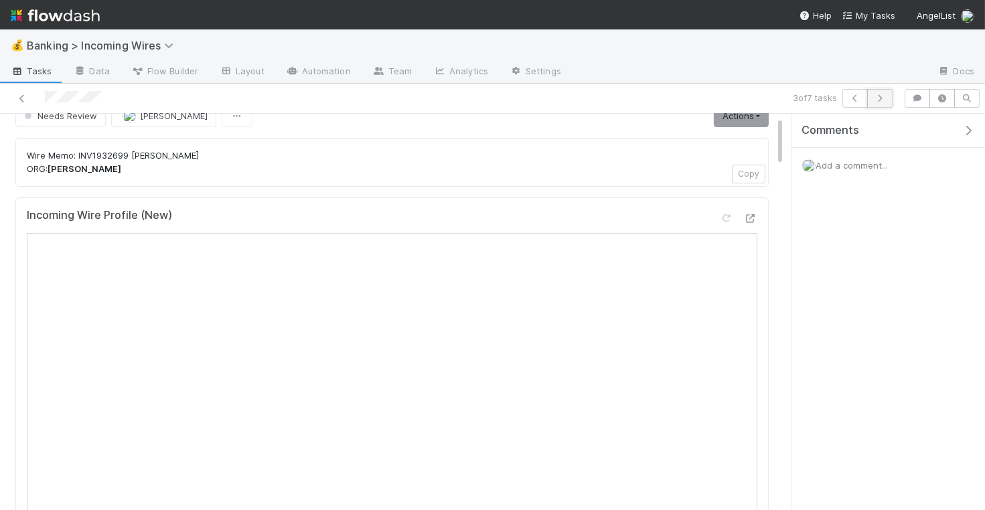
click at [880, 101] on icon "button" at bounding box center [880, 98] width 13 height 8
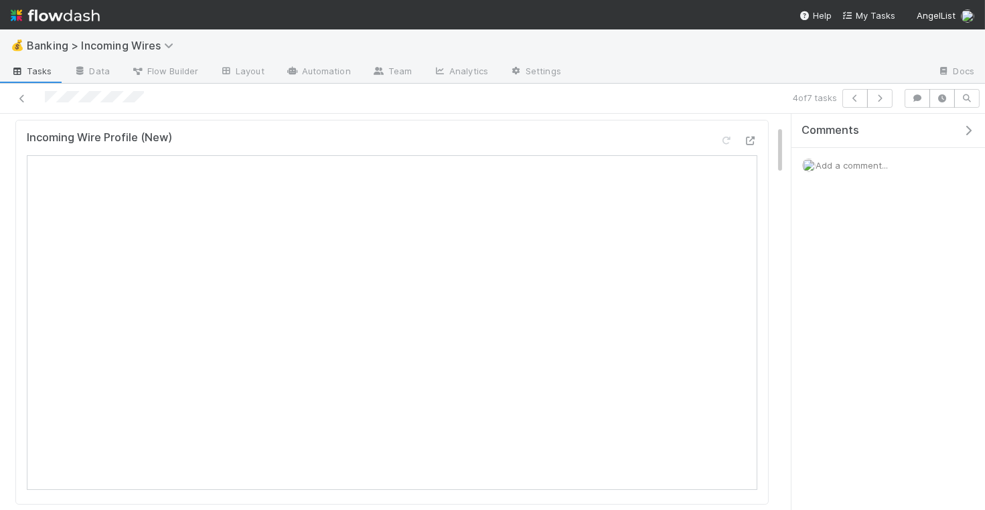
scroll to position [176, 0]
click at [881, 94] on icon "button" at bounding box center [880, 98] width 13 height 8
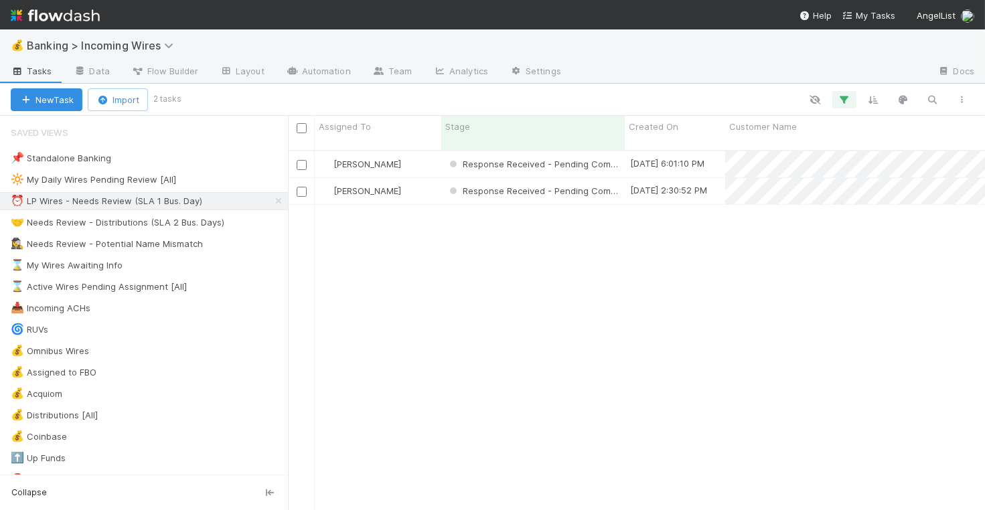
scroll to position [371, 697]
click at [195, 219] on div "🤝 Needs Review - Distributions (SLA 2 Bus. Days)" at bounding box center [118, 222] width 214 height 17
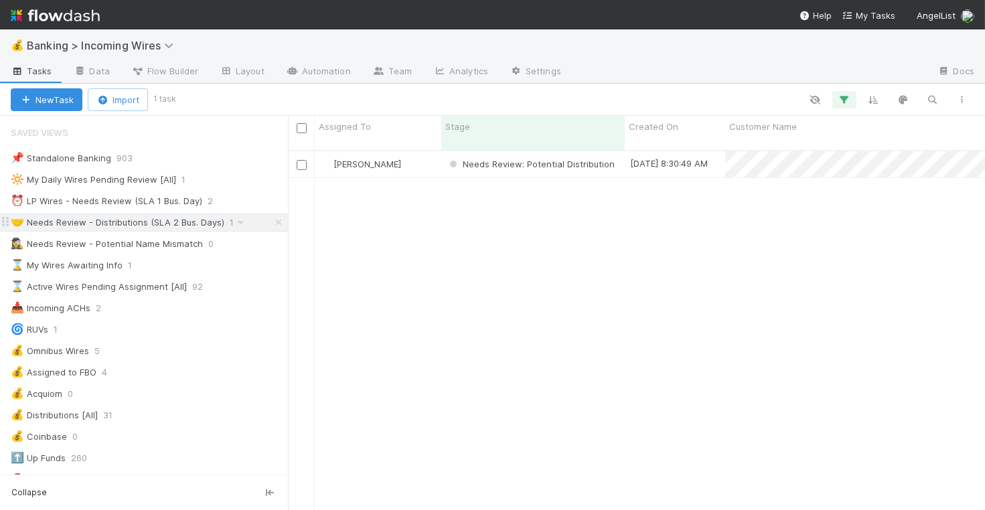
scroll to position [371, 697]
click at [405, 151] on div "[PERSON_NAME]" at bounding box center [378, 164] width 127 height 26
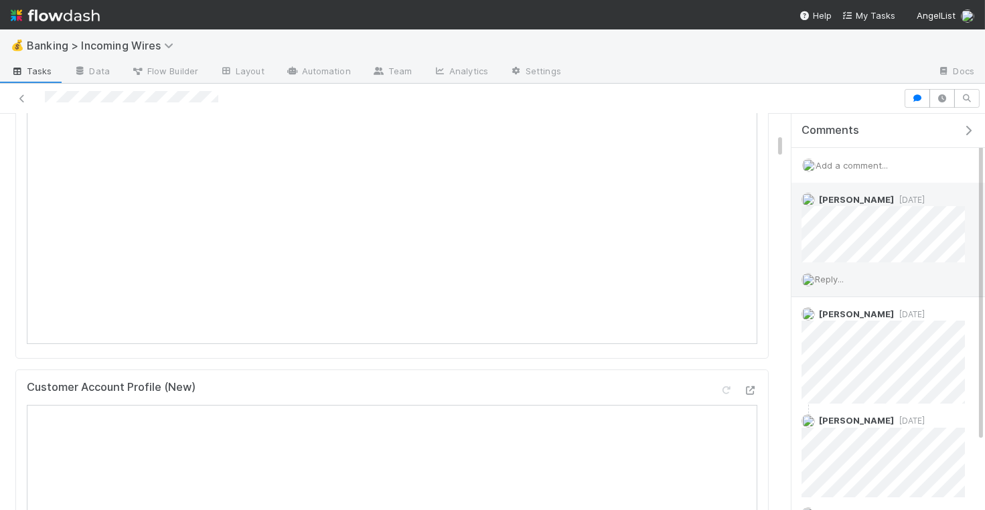
scroll to position [350, 0]
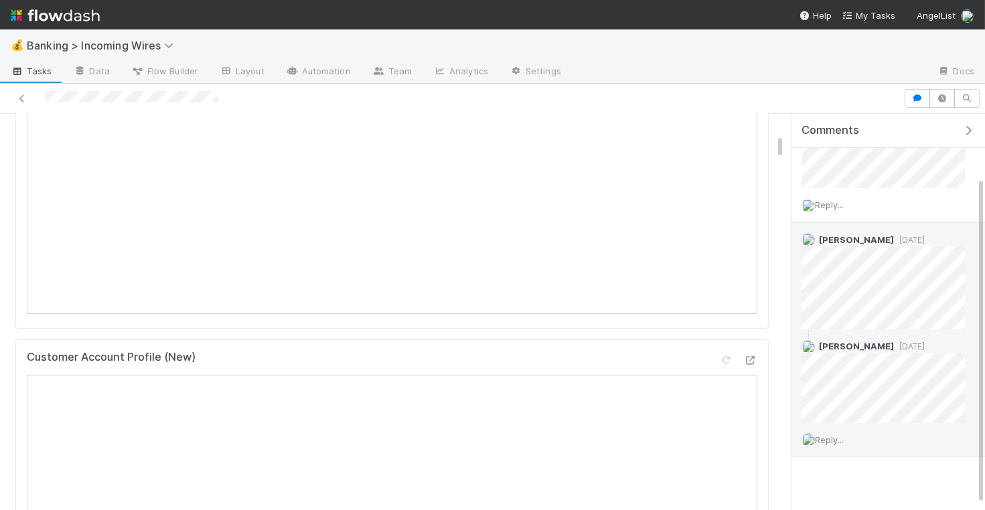
click at [829, 435] on span "Reply..." at bounding box center [829, 440] width 29 height 11
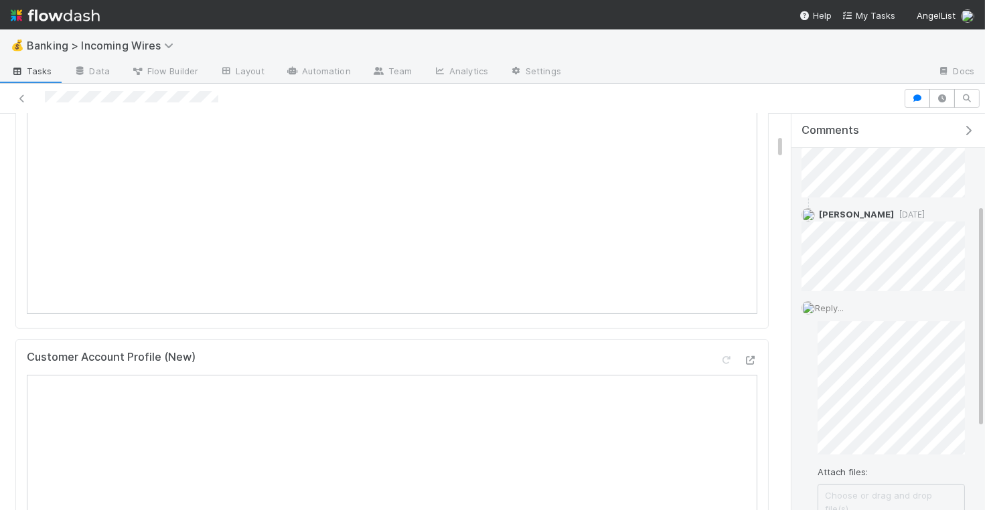
scroll to position [228, 0]
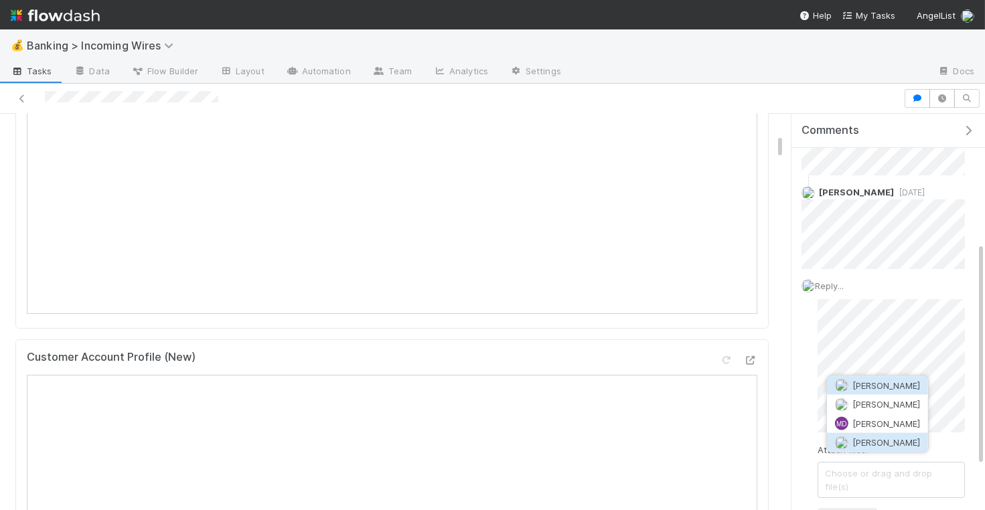
click at [906, 445] on span "[PERSON_NAME]" at bounding box center [887, 442] width 68 height 11
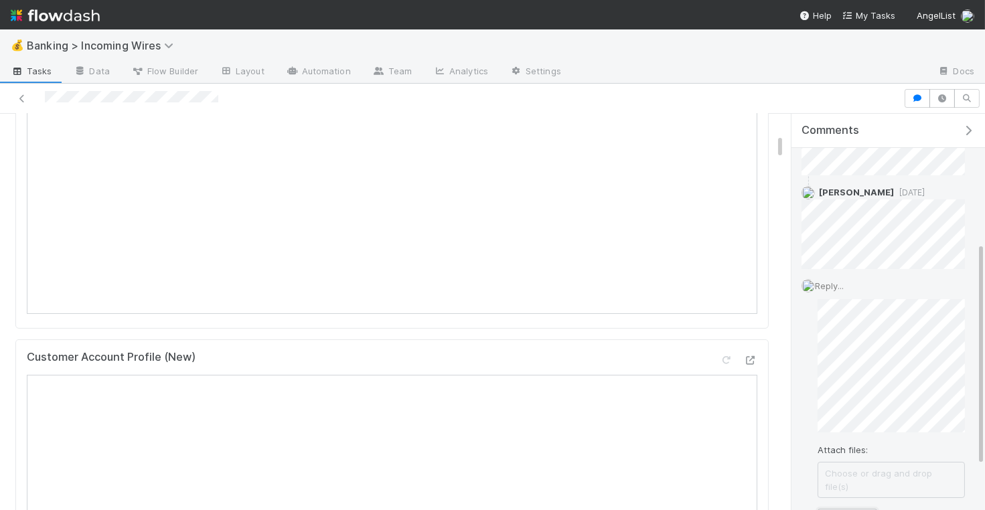
click at [849, 509] on button "Add Reply" at bounding box center [848, 520] width 60 height 23
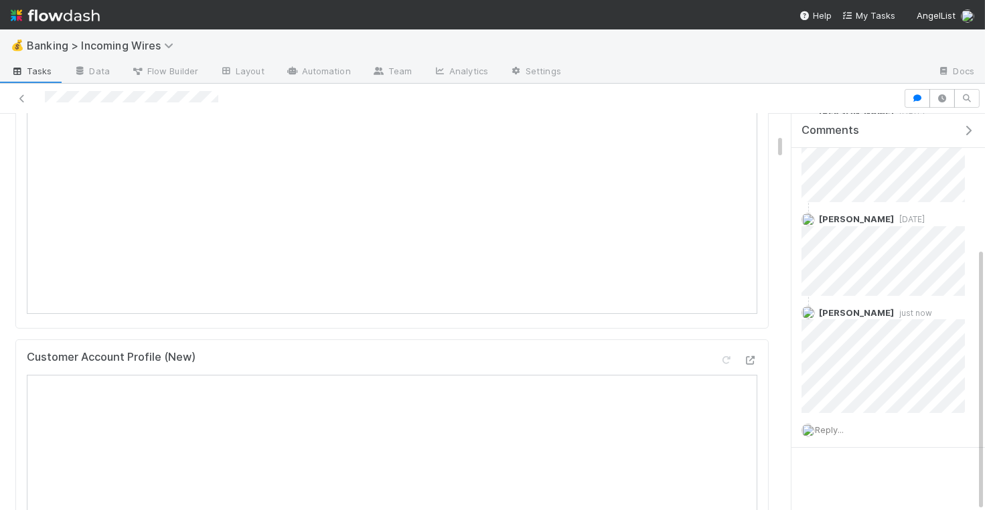
scroll to position [0, 0]
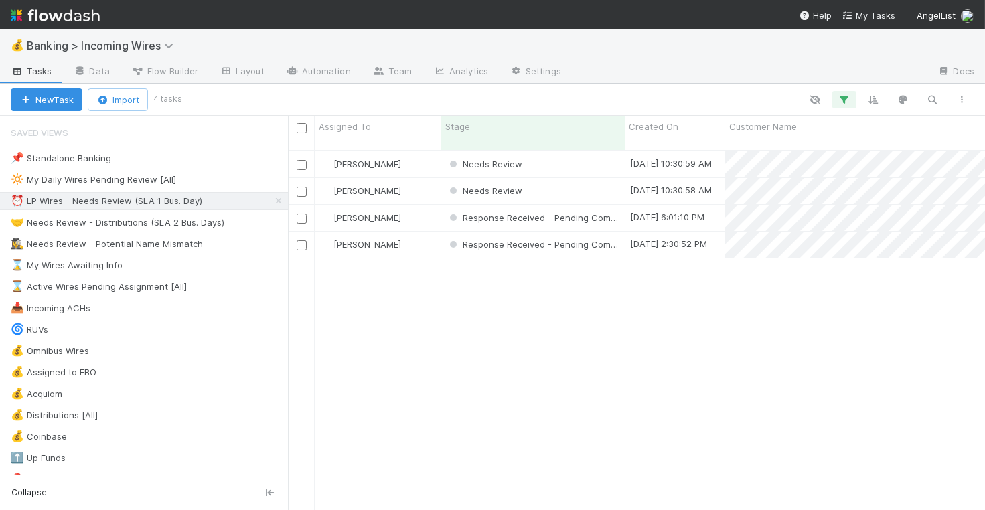
scroll to position [1, 1]
click at [563, 151] on div "Needs Review" at bounding box center [533, 164] width 184 height 26
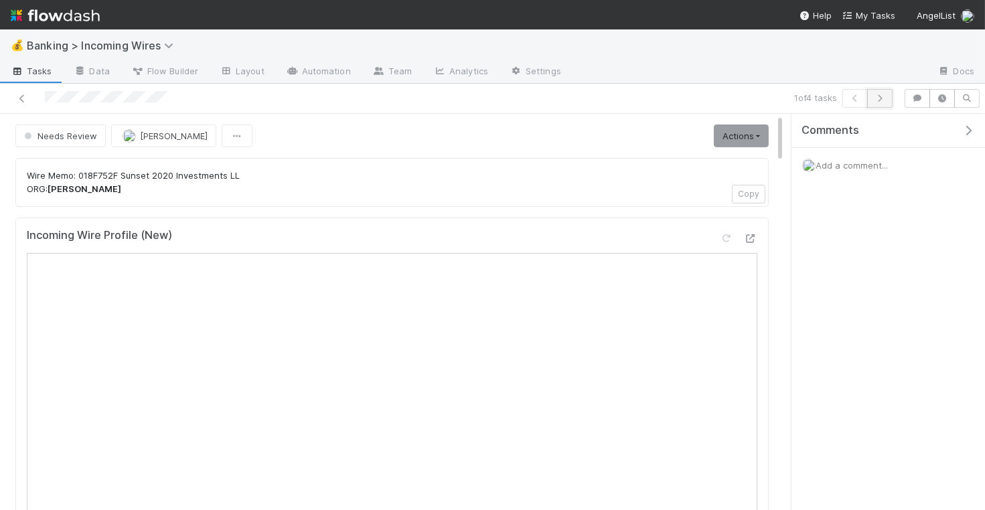
click at [884, 97] on icon "button" at bounding box center [880, 98] width 13 height 8
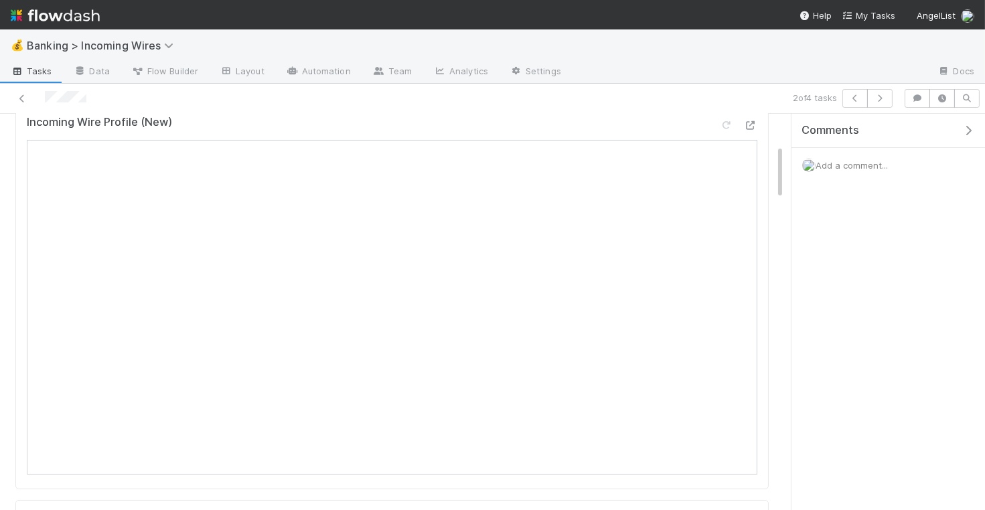
scroll to position [224, 0]
click at [890, 100] on button "button" at bounding box center [879, 98] width 25 height 19
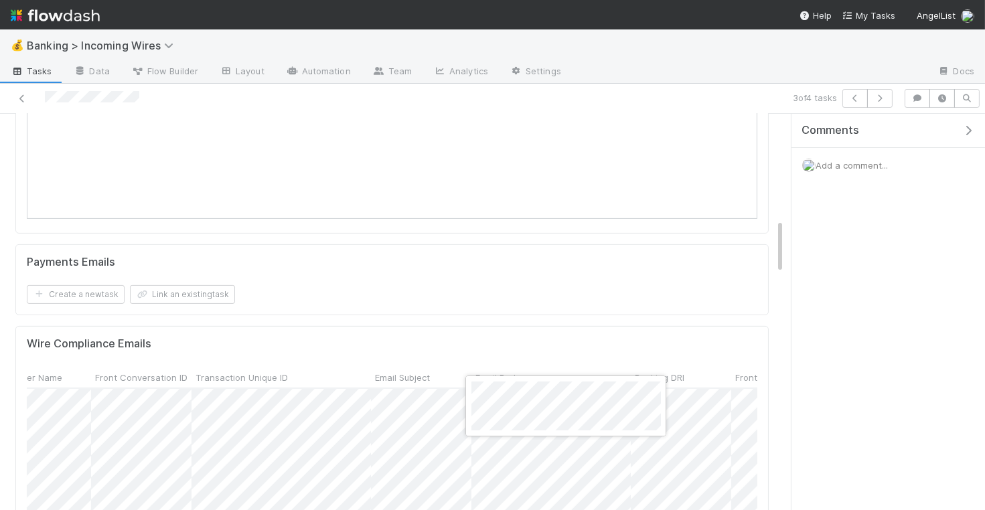
click at [445, 211] on div at bounding box center [492, 255] width 985 height 510
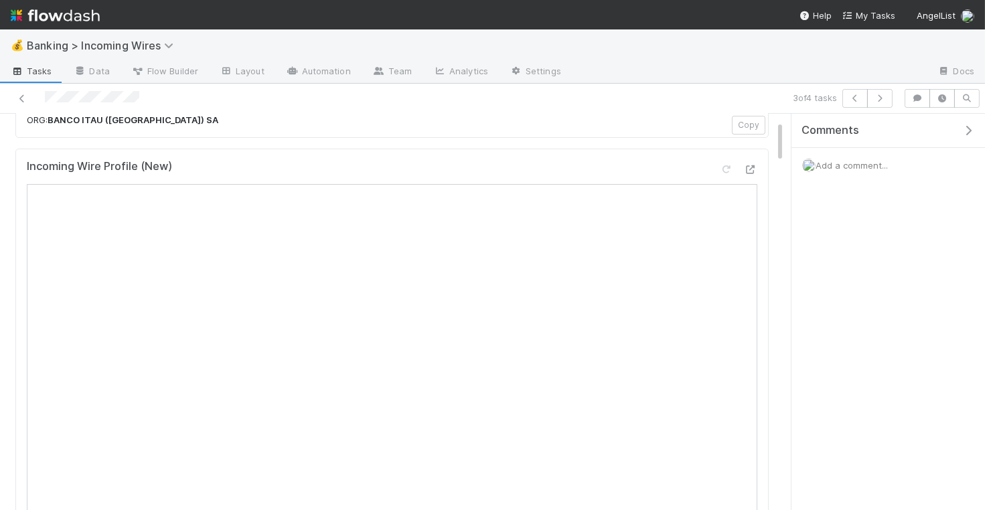
scroll to position [157, 0]
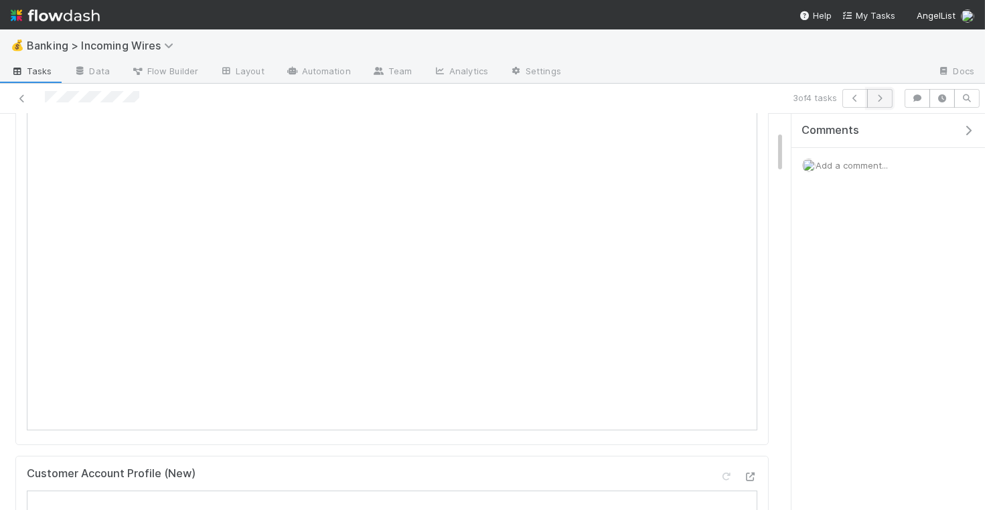
click at [890, 99] on button "button" at bounding box center [879, 98] width 25 height 19
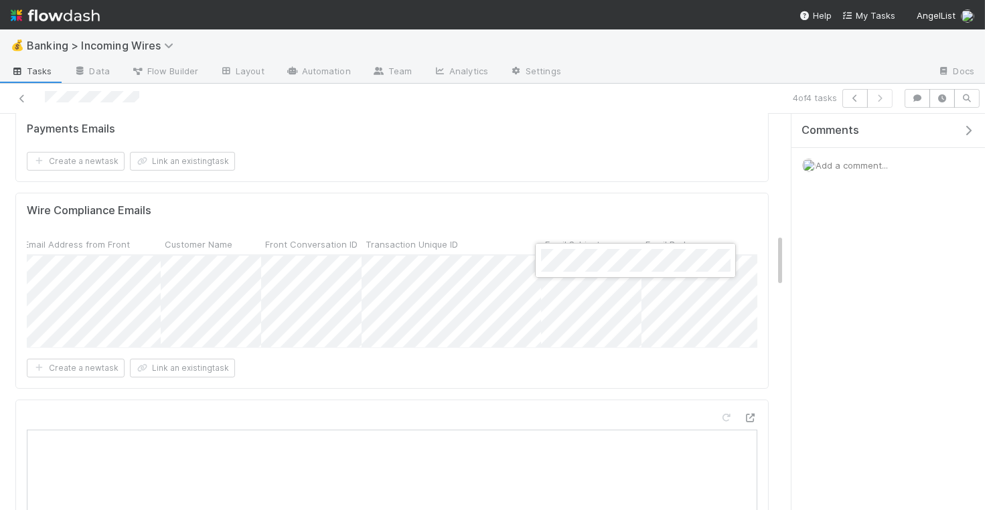
scroll to position [896, 0]
click at [580, 294] on div at bounding box center [492, 255] width 985 height 510
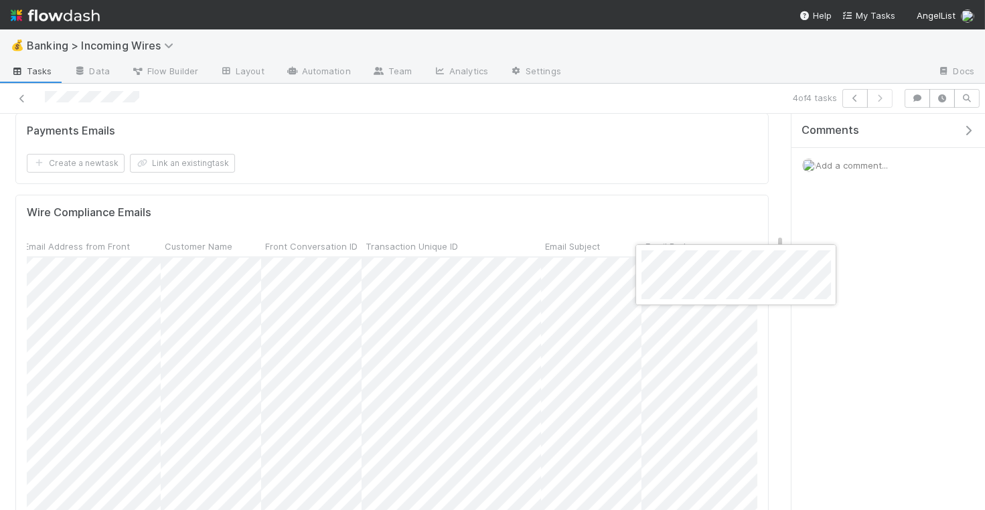
click at [518, 144] on div at bounding box center [492, 255] width 985 height 510
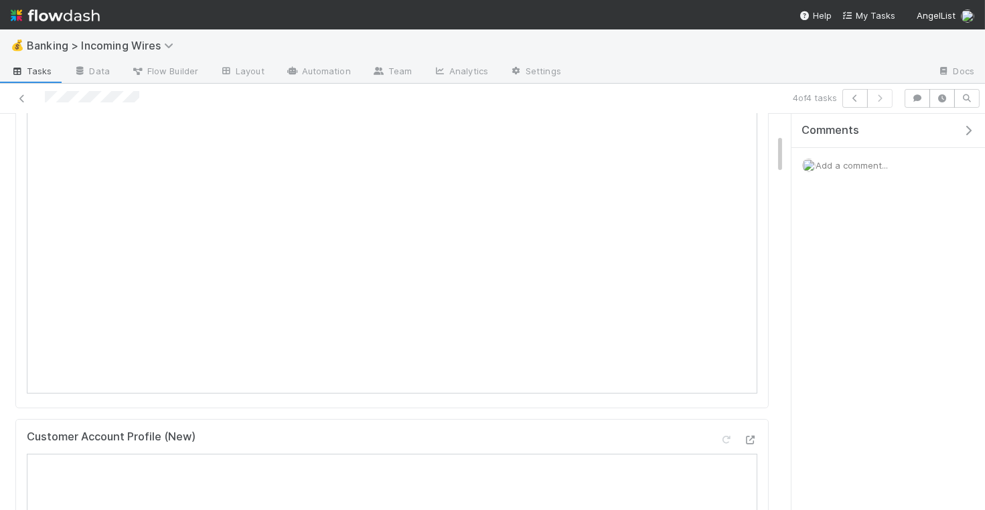
scroll to position [193, 0]
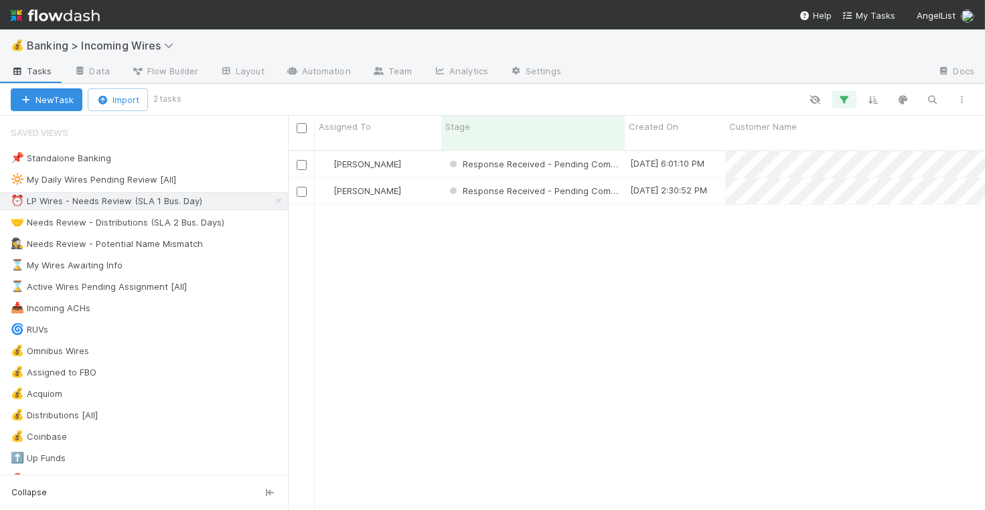
scroll to position [371, 697]
click at [301, 160] on input "checkbox" at bounding box center [302, 165] width 10 height 10
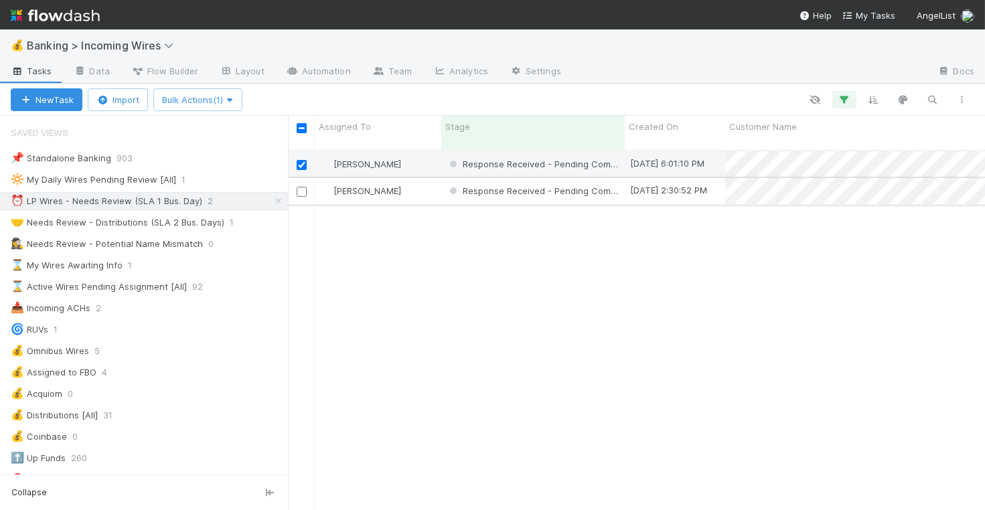
click at [305, 187] on input "checkbox" at bounding box center [302, 192] width 10 height 10
click at [223, 103] on span "Bulk Actions (2)" at bounding box center [198, 99] width 73 height 11
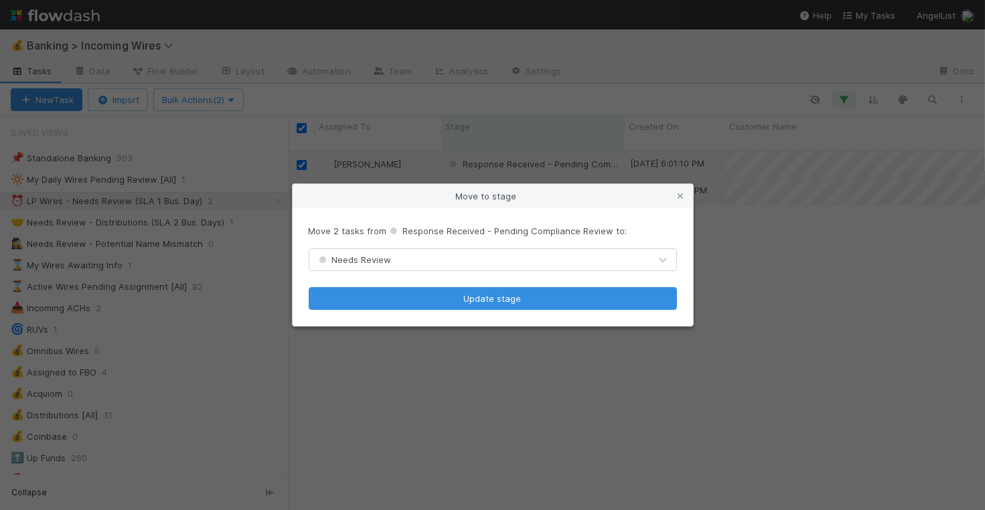
drag, startPoint x: 506, startPoint y: 262, endPoint x: 495, endPoint y: 275, distance: 16.6
click at [505, 262] on div "Needs Review" at bounding box center [479, 259] width 340 height 21
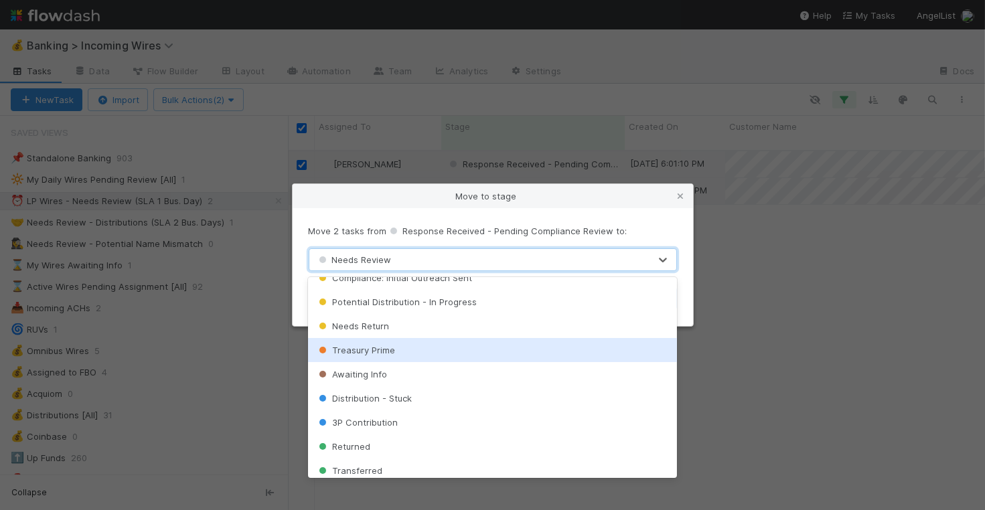
scroll to position [36, 0]
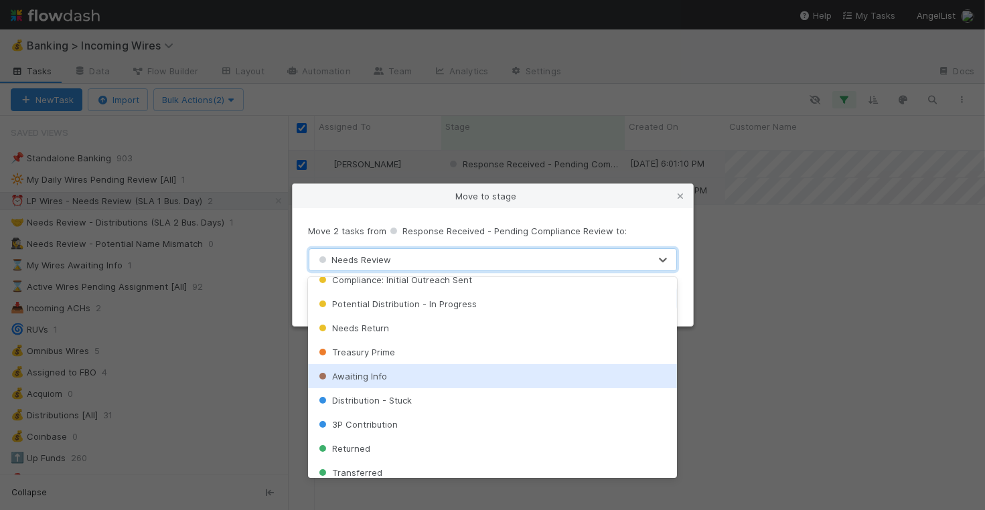
click at [421, 374] on div "Awaiting Info" at bounding box center [492, 376] width 369 height 24
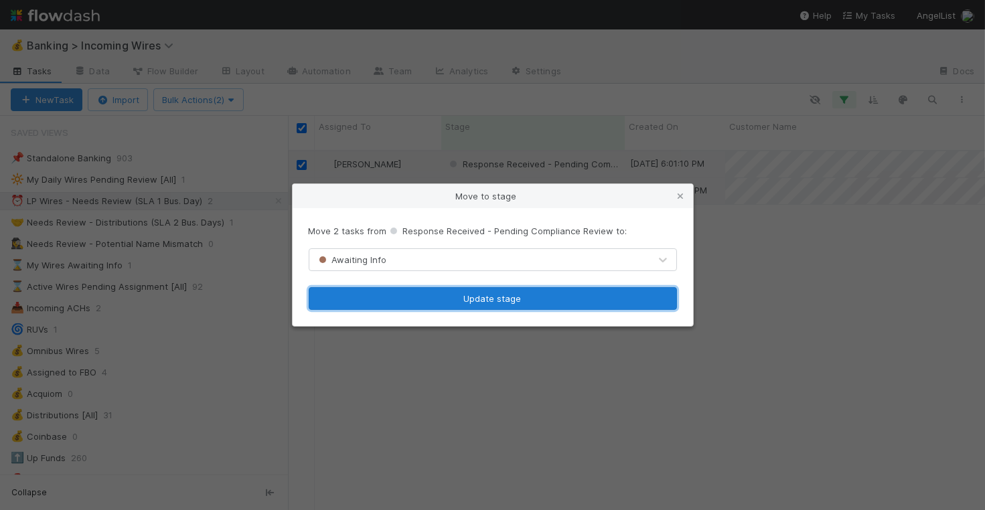
click at [541, 303] on button "Update stage" at bounding box center [493, 298] width 368 height 23
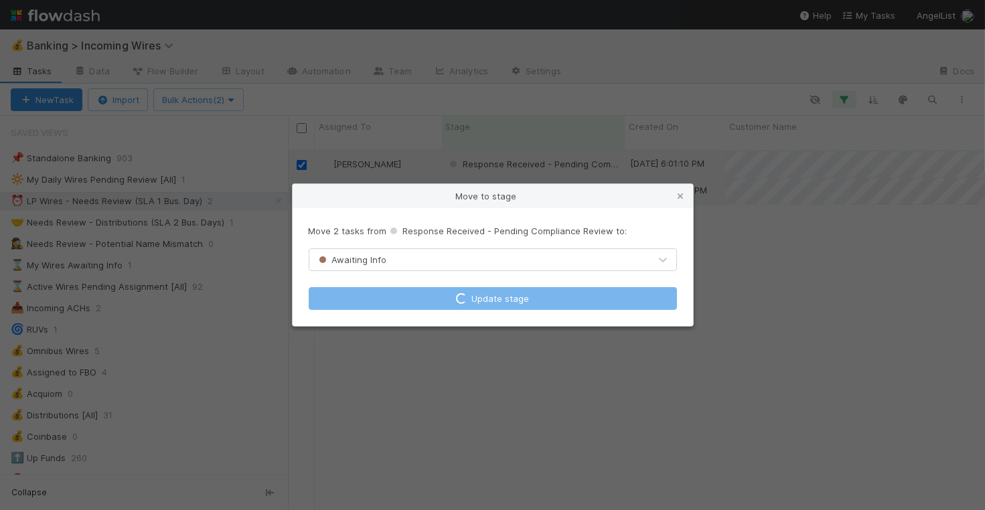
checkbox input "false"
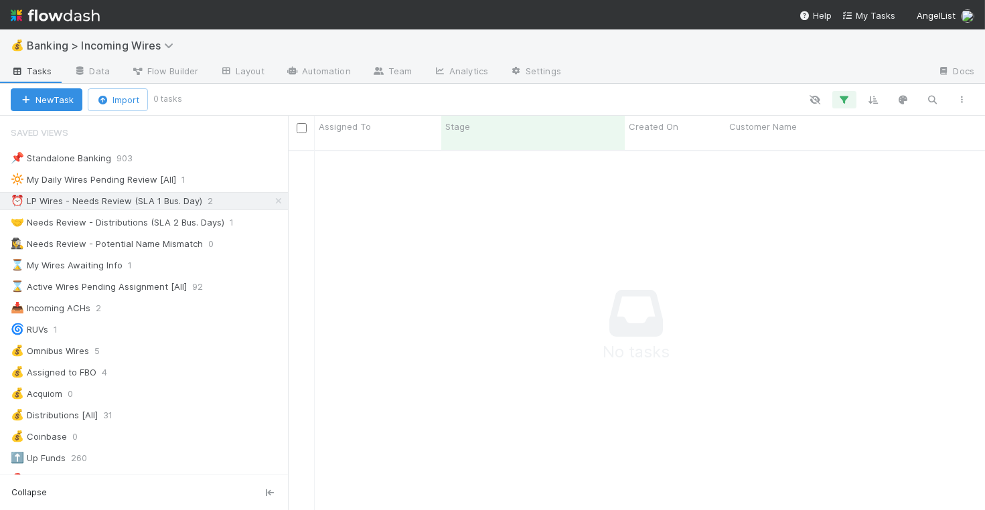
scroll to position [371, 697]
click at [173, 221] on div "🤝 Needs Review - Distributions (SLA 2 Bus. Days)" at bounding box center [118, 222] width 214 height 17
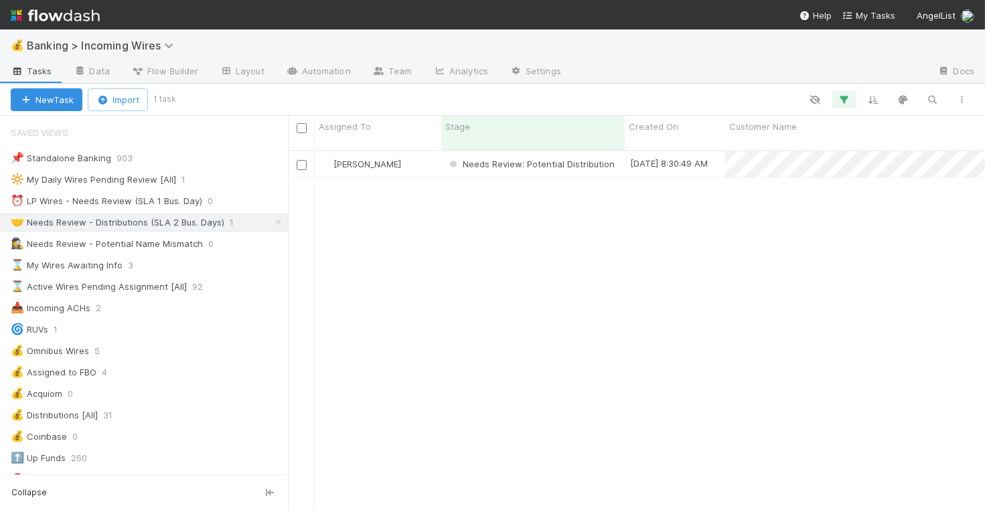
scroll to position [1, 1]
click at [316, 74] on link "Automation" at bounding box center [318, 72] width 86 height 21
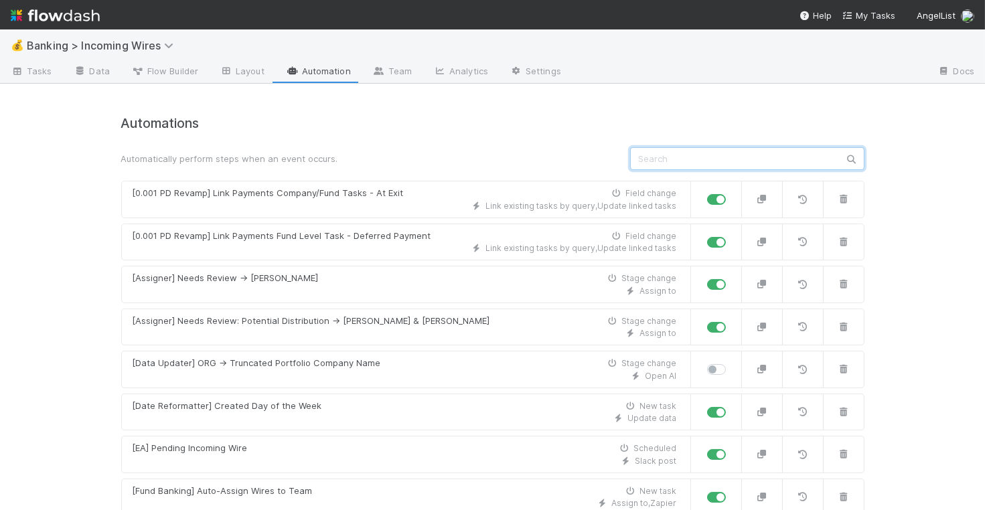
click at [709, 159] on input "text" at bounding box center [747, 158] width 234 height 23
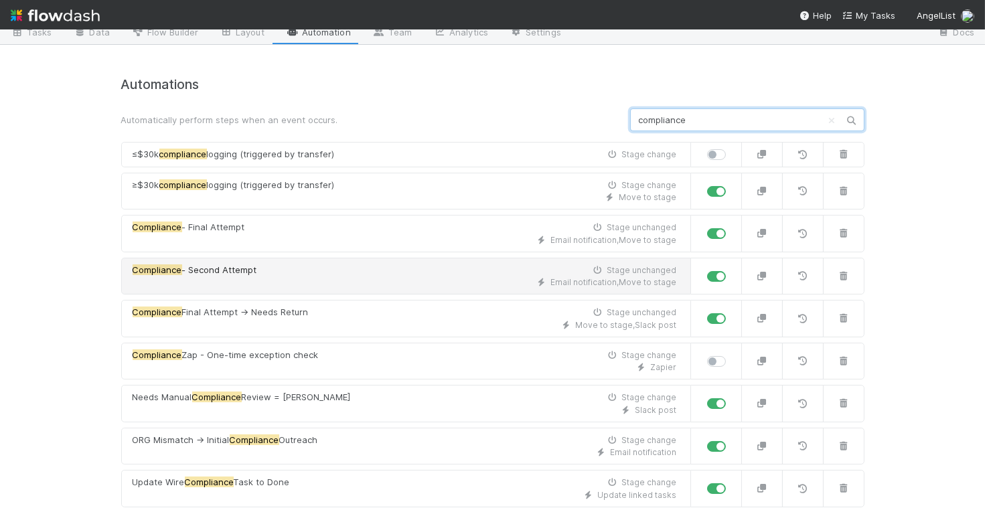
scroll to position [60, 0]
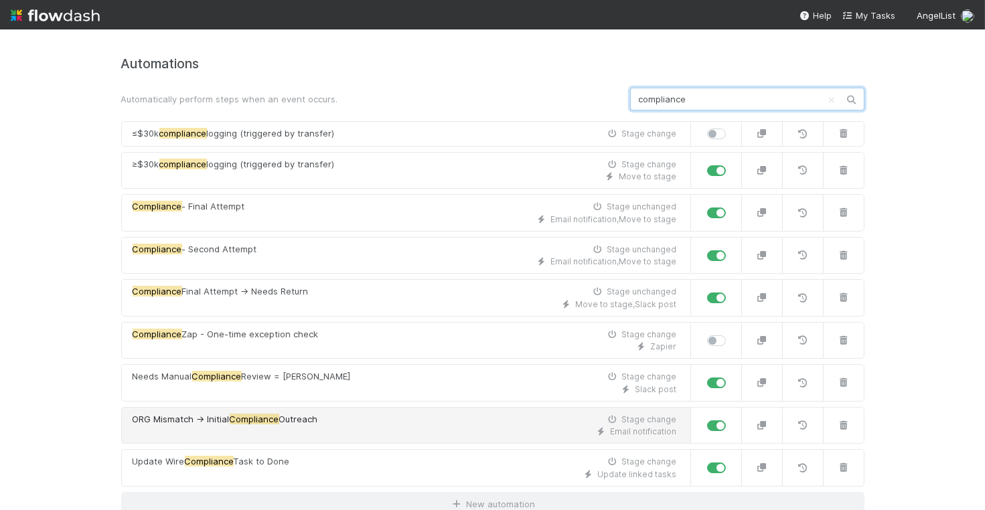
type input "compliance"
click at [441, 413] on div "ORG Mismatch -> Initial Compliance Outreach Stage change" at bounding box center [405, 419] width 545 height 13
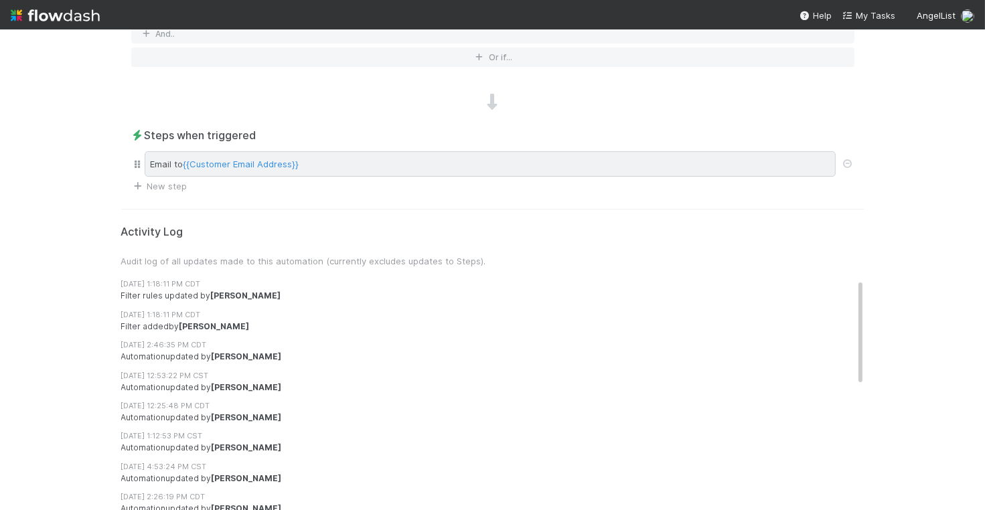
click at [336, 164] on div "Email to {{Customer Email Address}}" at bounding box center [490, 163] width 691 height 25
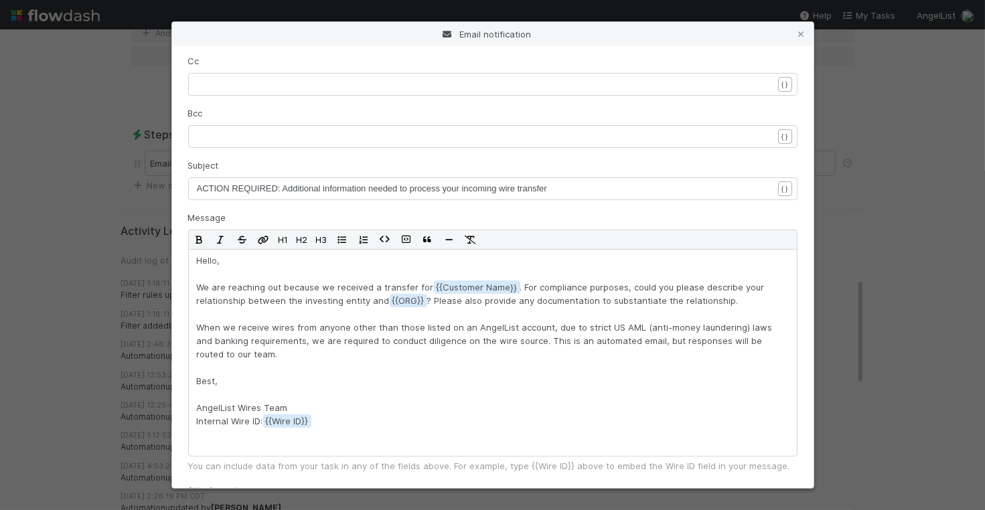
scroll to position [312, 0]
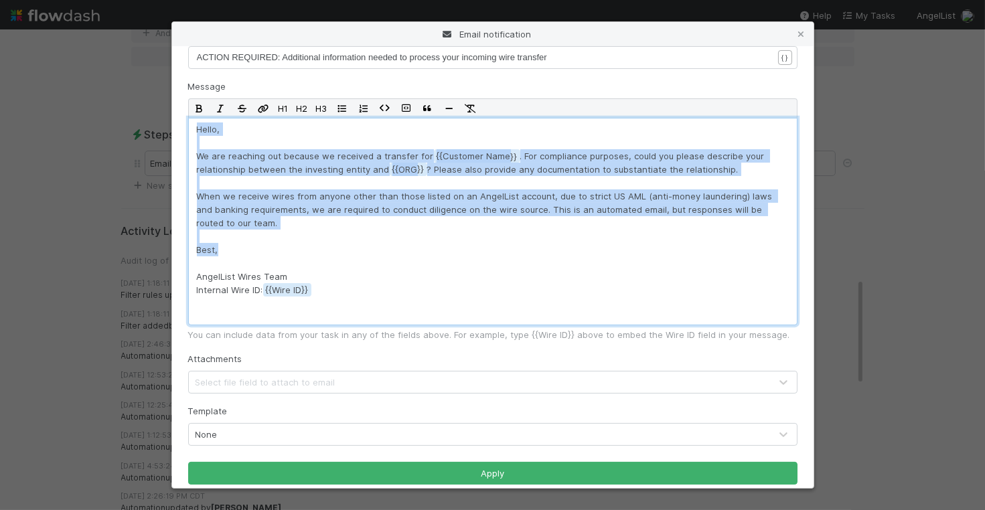
drag, startPoint x: 195, startPoint y: 127, endPoint x: 284, endPoint y: 250, distance: 152.1
click at [284, 250] on div "Hello, We are reaching out because we received a transfer for {{Customer Name .…" at bounding box center [493, 222] width 610 height 208
copy p "Hello, We are reaching out because we received a transfer for {{Customer Name .…"
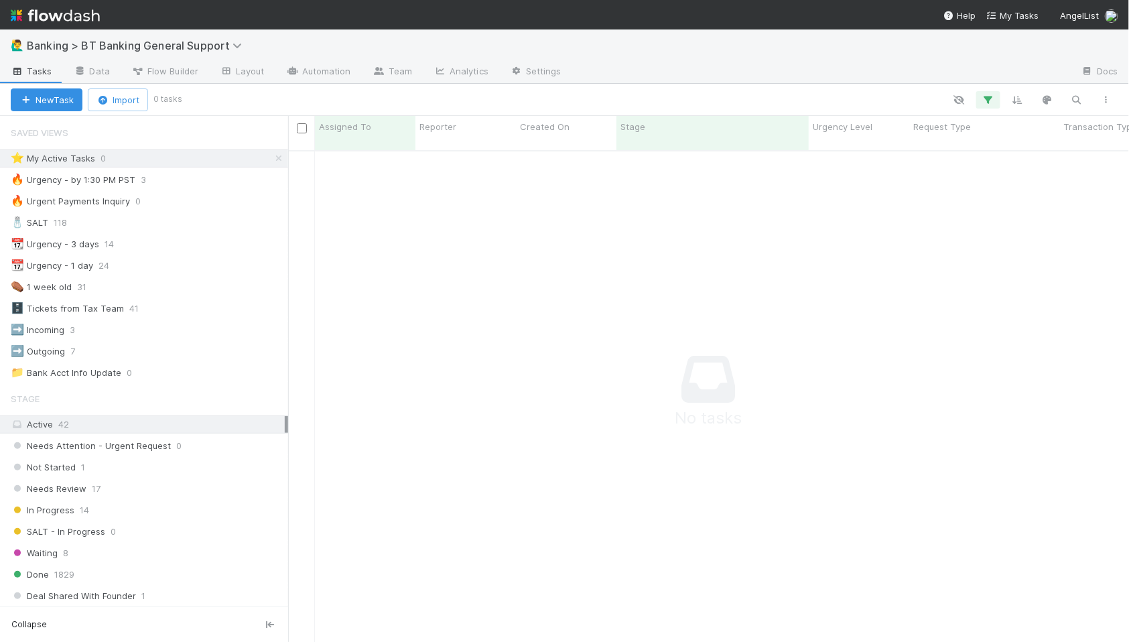
scroll to position [503, 841]
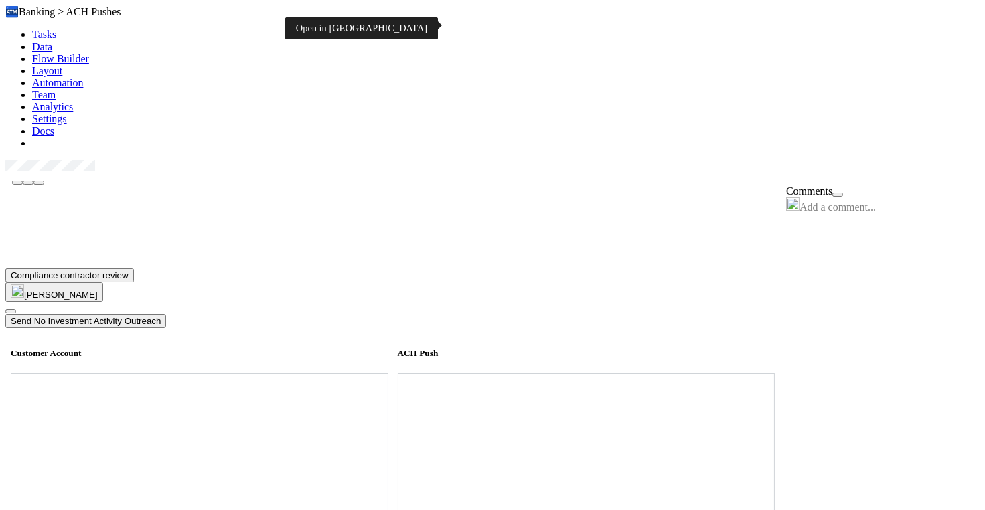
click at [11, 374] on icon at bounding box center [11, 374] width 0 height 0
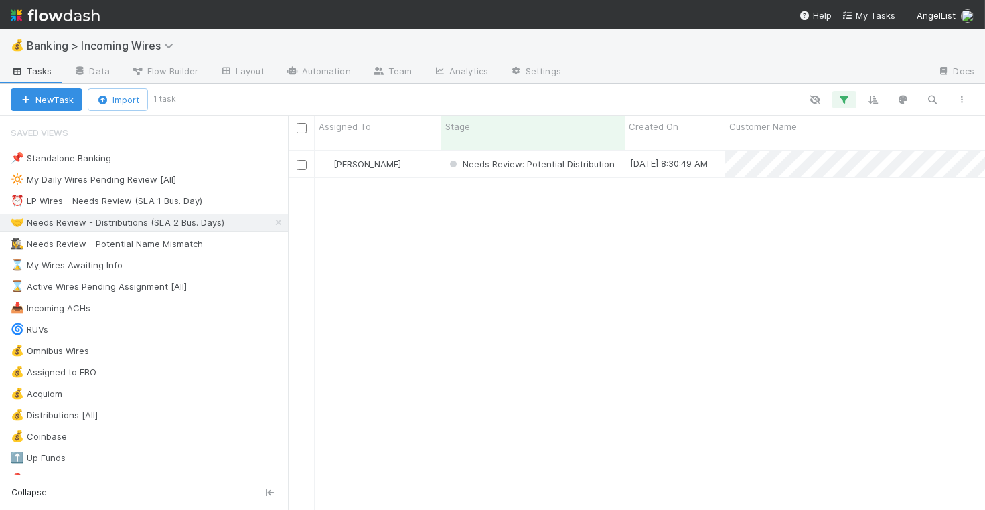
scroll to position [1, 1]
click at [165, 196] on div "⏰ LP Wires - Needs Review (SLA 1 Bus. Day)" at bounding box center [107, 201] width 192 height 17
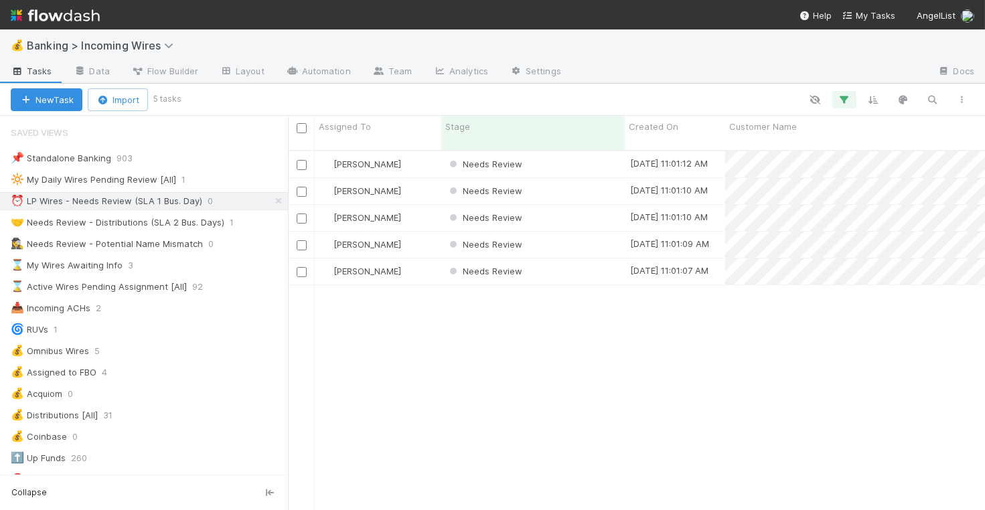
scroll to position [371, 697]
click at [532, 151] on div "Needs Review" at bounding box center [533, 164] width 184 height 26
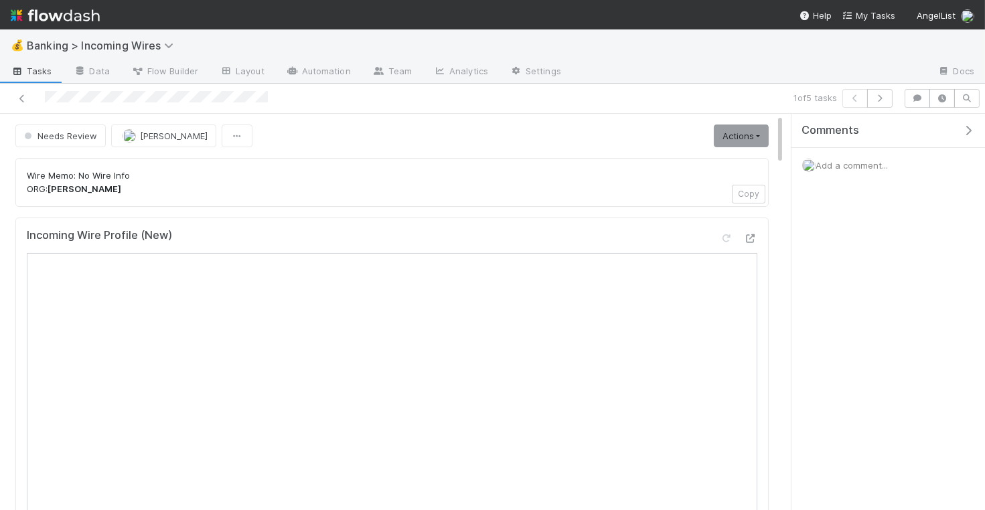
scroll to position [11, 0]
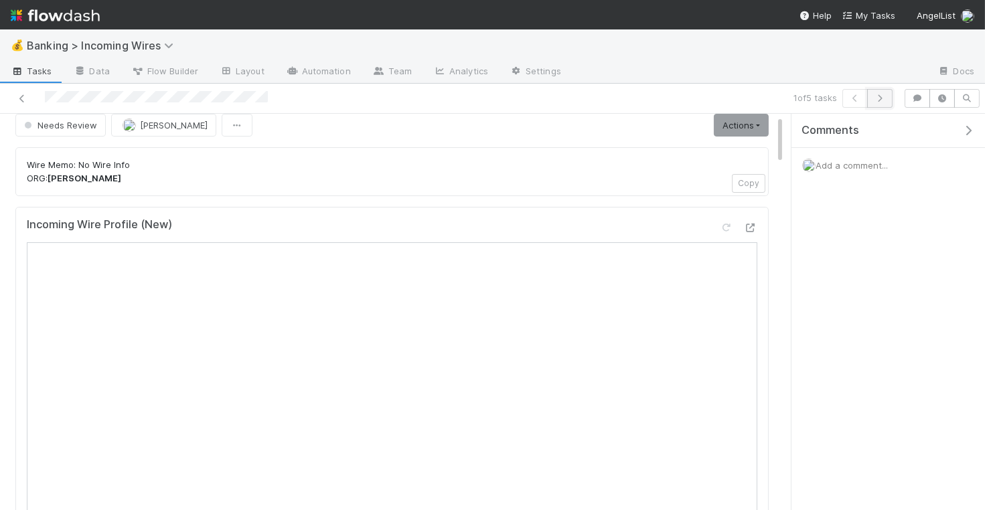
click at [887, 102] on button "button" at bounding box center [879, 98] width 25 height 19
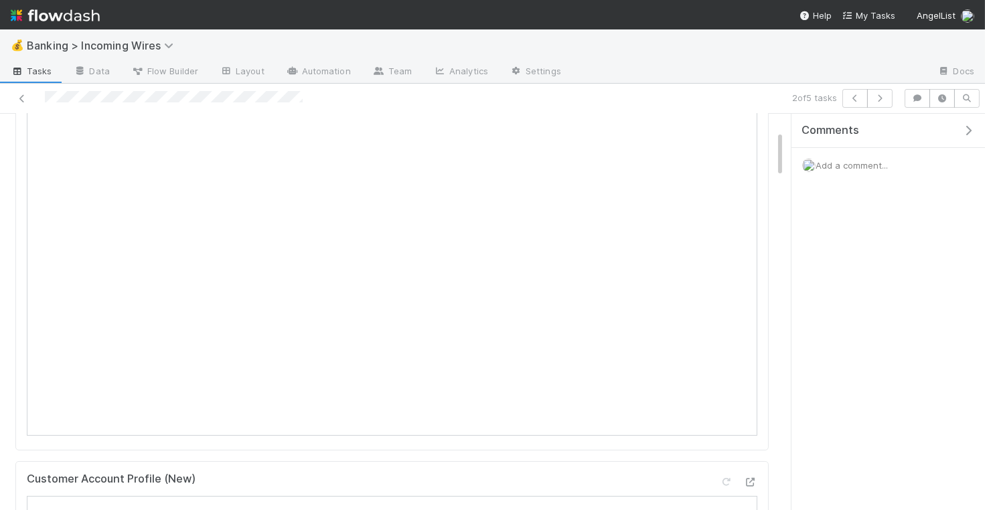
scroll to position [353, 0]
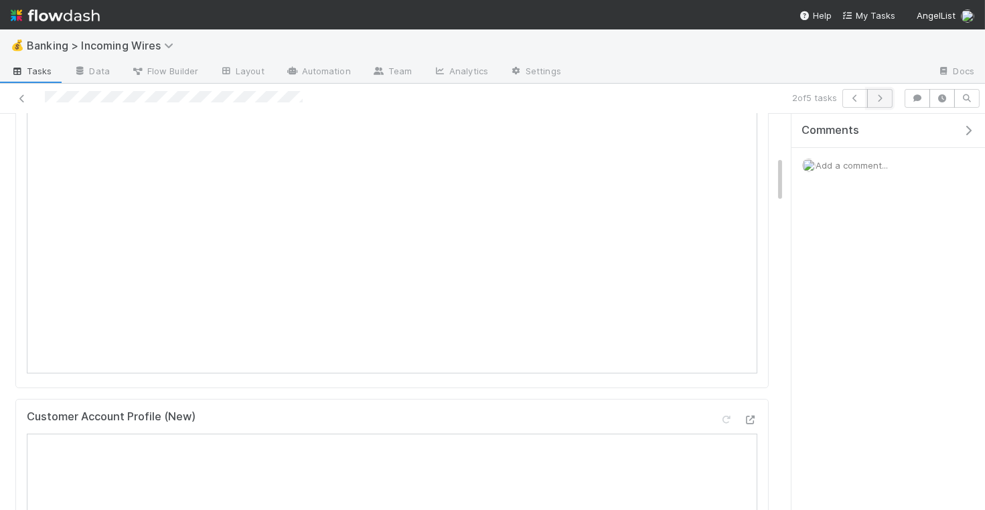
click at [884, 100] on icon "button" at bounding box center [880, 98] width 13 height 8
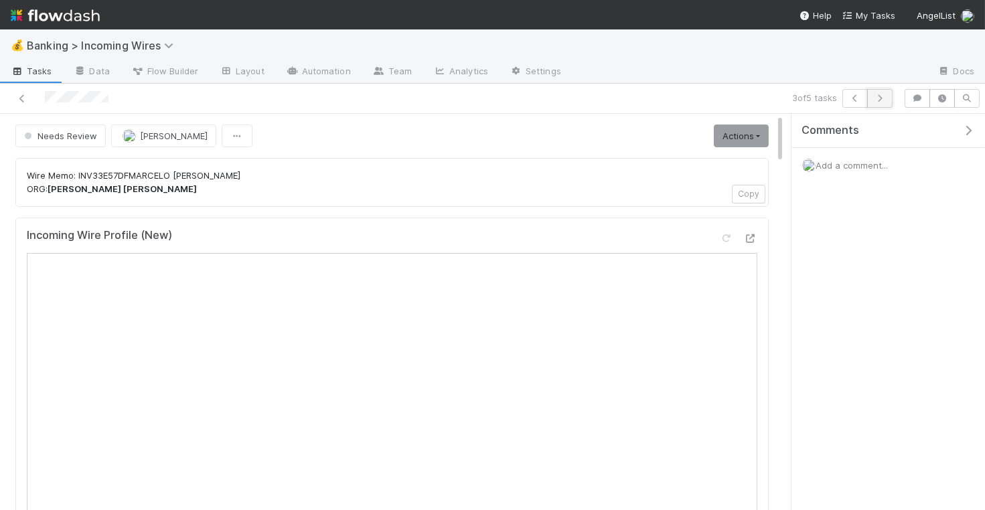
click at [882, 99] on icon "button" at bounding box center [880, 98] width 13 height 8
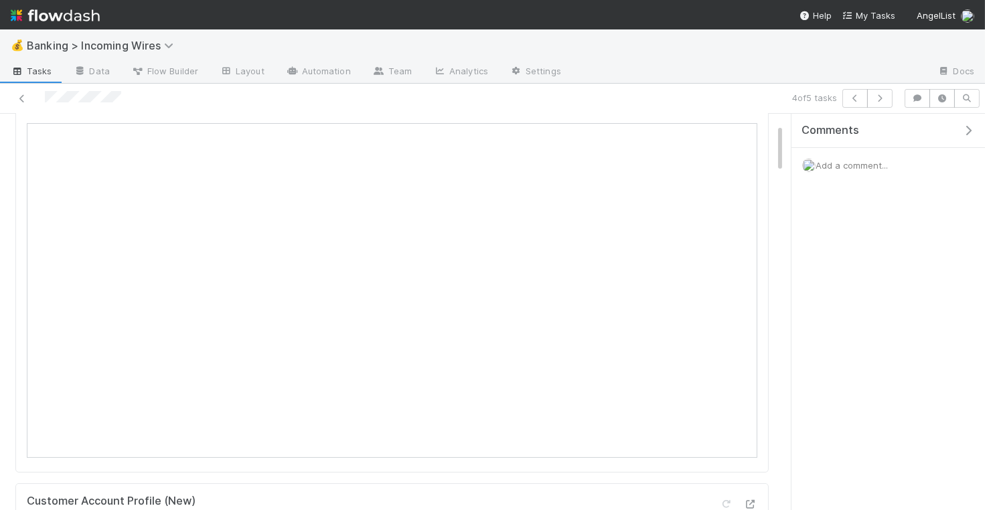
scroll to position [192, 0]
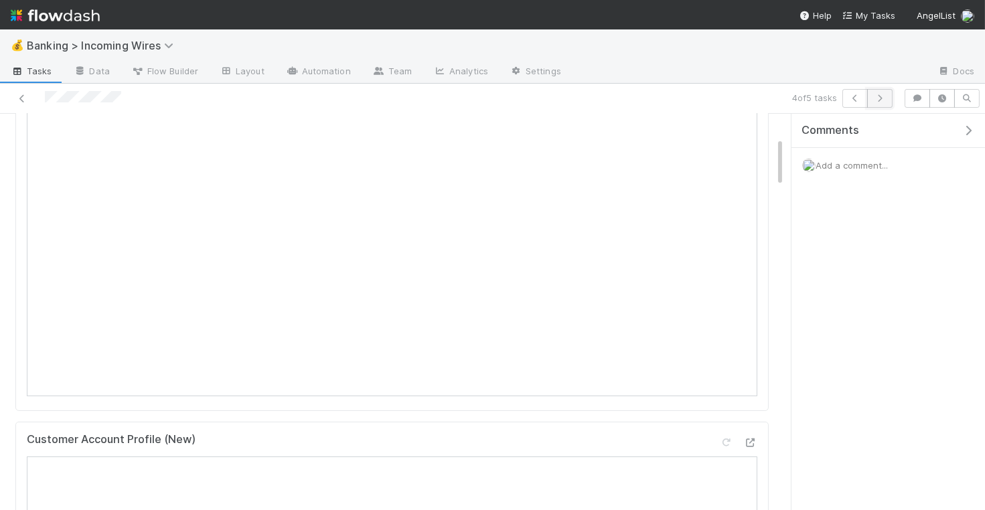
click at [884, 101] on icon "button" at bounding box center [880, 98] width 13 height 8
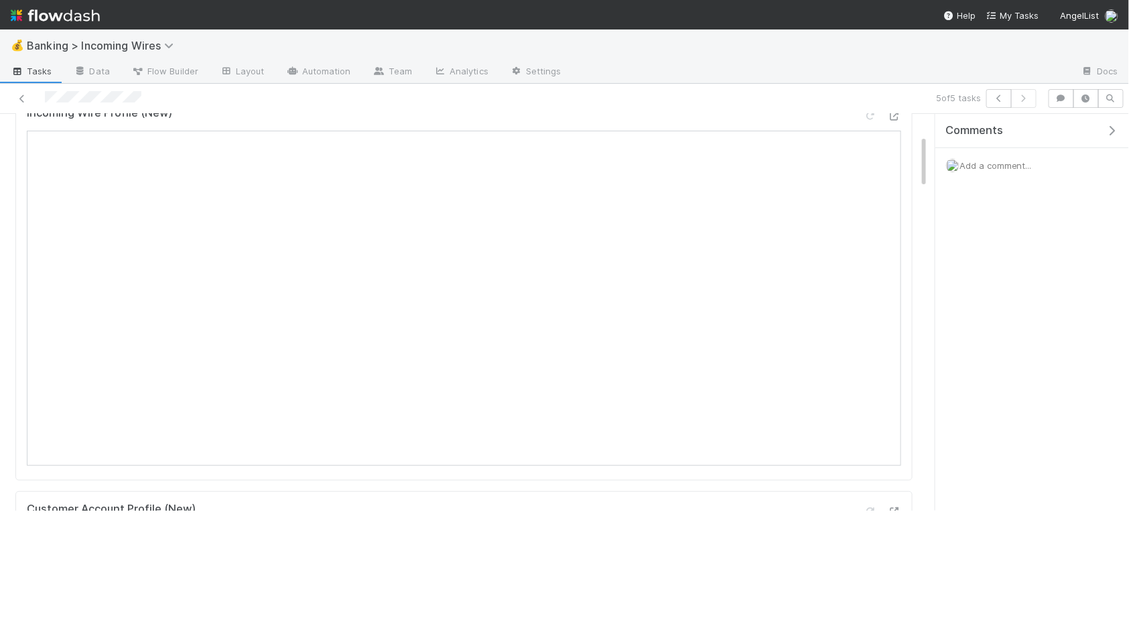
scroll to position [123, 0]
